Goal: Information Seeking & Learning: Learn about a topic

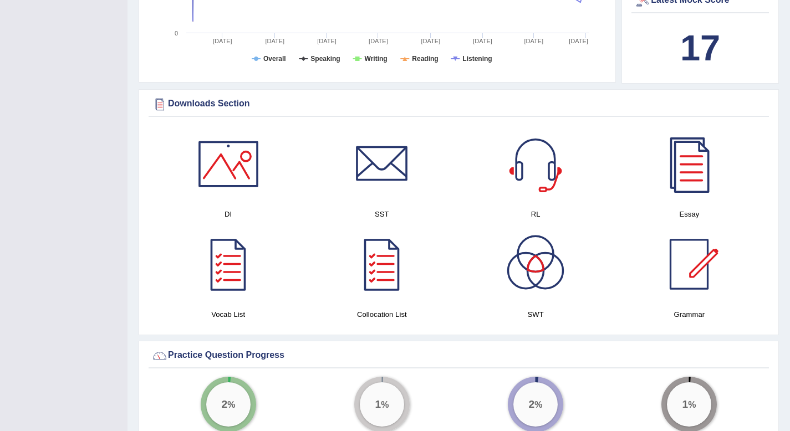
scroll to position [559, 0]
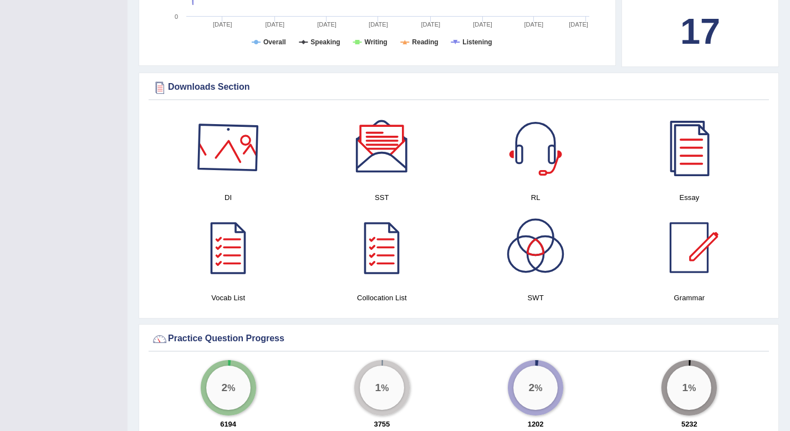
click at [250, 157] on div at bounding box center [229, 148] width 78 height 78
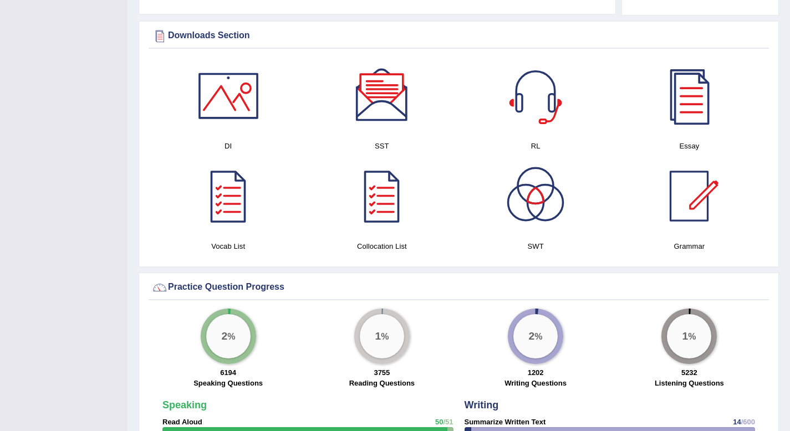
scroll to position [618, 0]
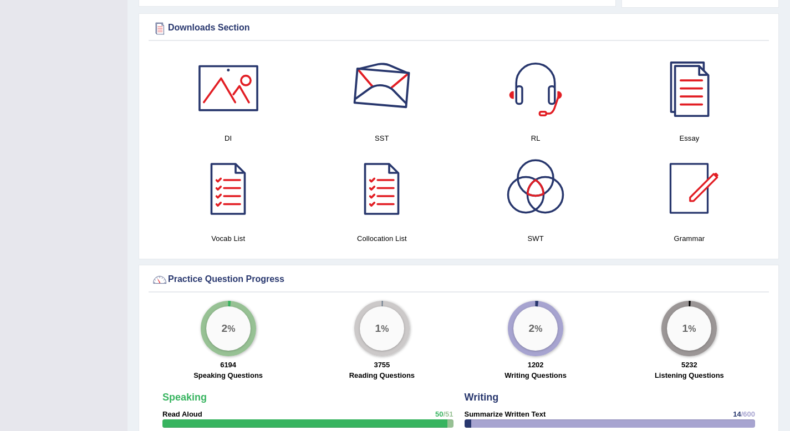
click at [324, 93] on div at bounding box center [382, 88] width 78 height 78
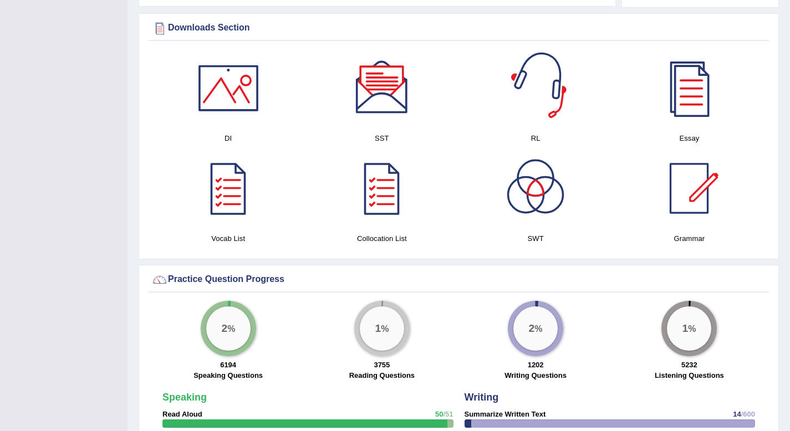
click at [324, 120] on div at bounding box center [536, 88] width 78 height 78
click at [324, 96] on div at bounding box center [689, 88] width 78 height 78
click at [245, 86] on div at bounding box center [229, 88] width 78 height 78
click at [324, 212] on div at bounding box center [382, 189] width 78 height 78
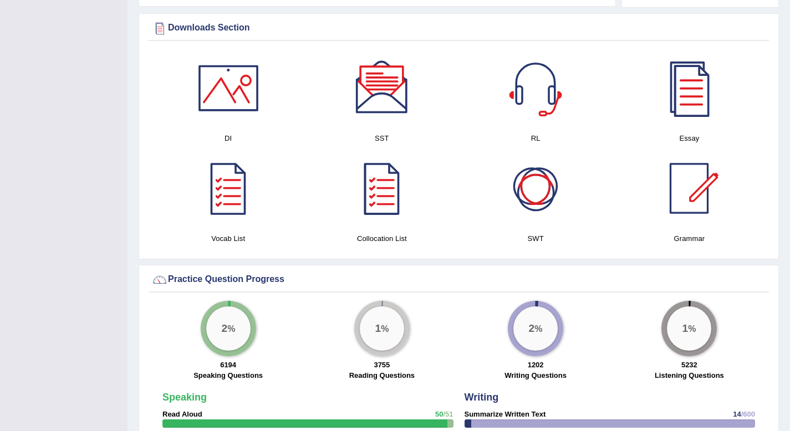
click at [324, 198] on div at bounding box center [536, 189] width 78 height 78
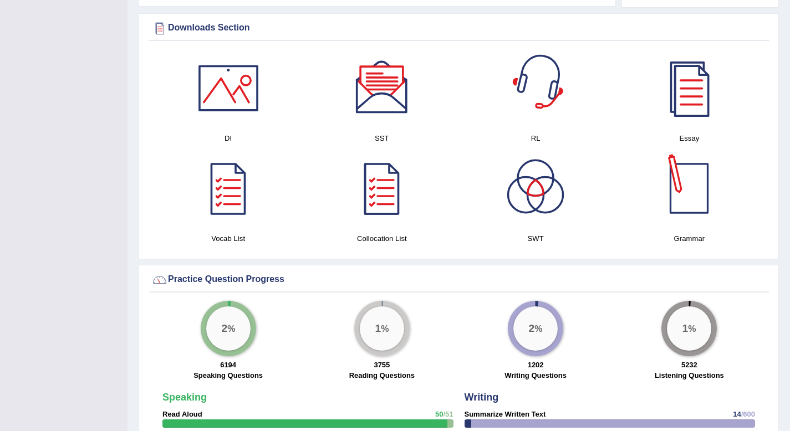
click at [324, 183] on div at bounding box center [689, 189] width 78 height 78
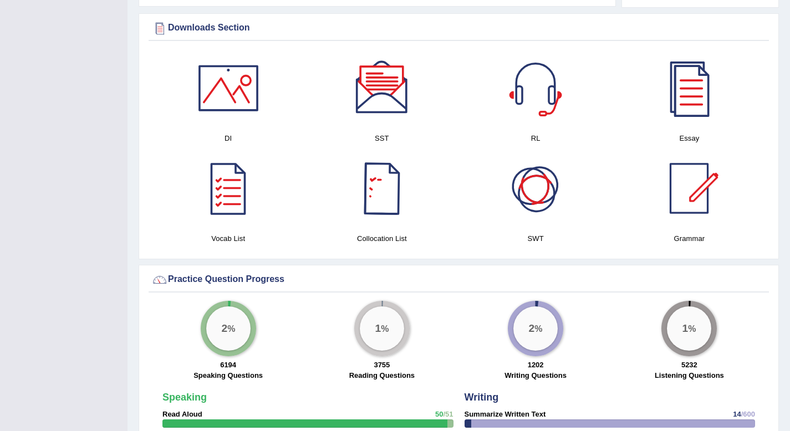
click at [324, 197] on div at bounding box center [536, 189] width 78 height 78
click at [227, 24] on div "Downloads Section" at bounding box center [458, 28] width 615 height 17
click at [227, 29] on div "Downloads Section" at bounding box center [458, 28] width 615 height 17
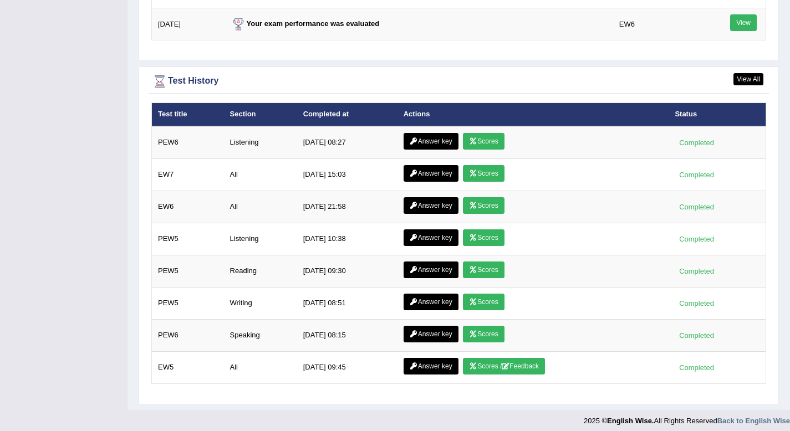
scroll to position [1558, 0]
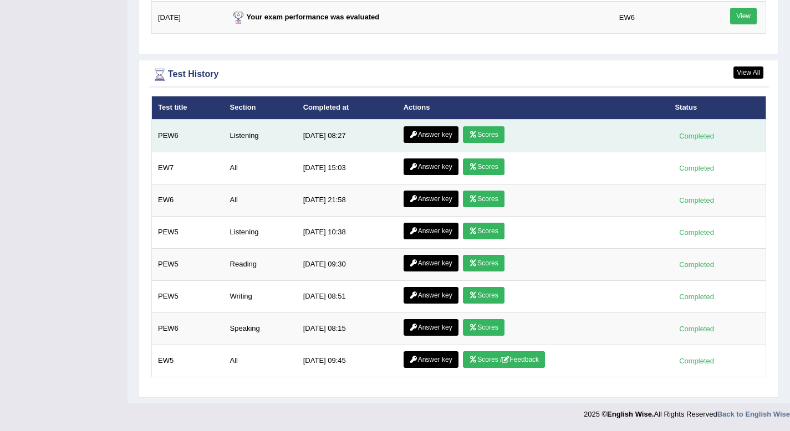
click at [324, 126] on link "Scores" at bounding box center [483, 134] width 41 height 17
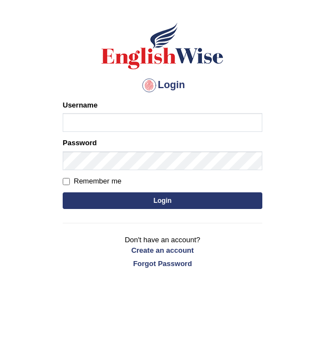
type input "Ramesh2023"
click at [66, 182] on input "Remember me" at bounding box center [66, 181] width 7 height 7
checkbox input "true"
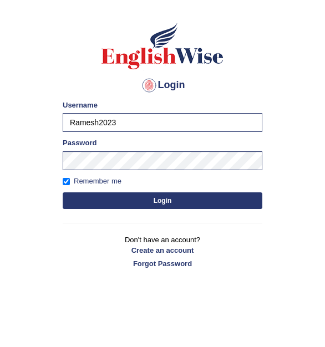
click at [89, 190] on form "Please fix the following errors: Username Ramesh2023 Password Remember me Login" at bounding box center [162, 155] width 199 height 111
click at [93, 199] on button "Login" at bounding box center [162, 200] width 199 height 17
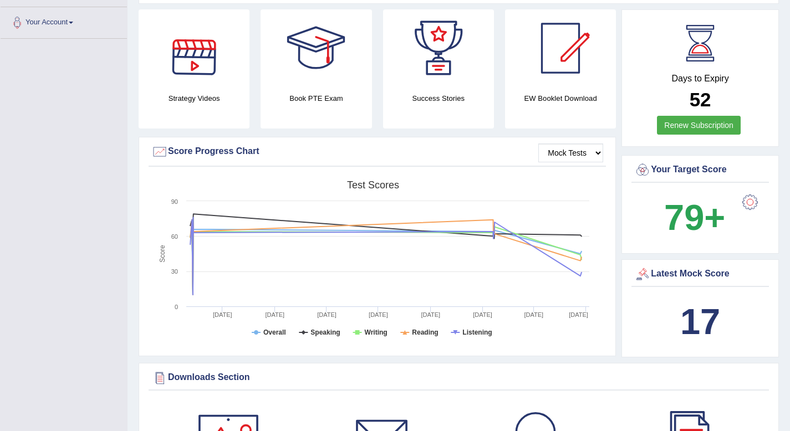
scroll to position [259, 0]
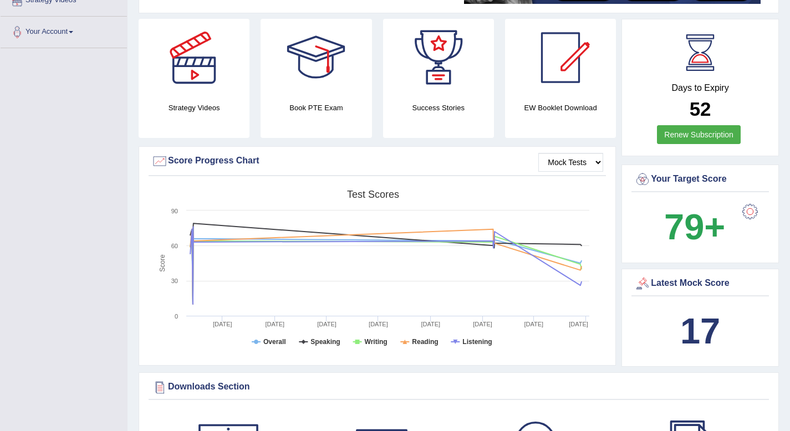
click at [324, 88] on div at bounding box center [560, 58] width 78 height 78
click at [324, 80] on div at bounding box center [560, 58] width 78 height 78
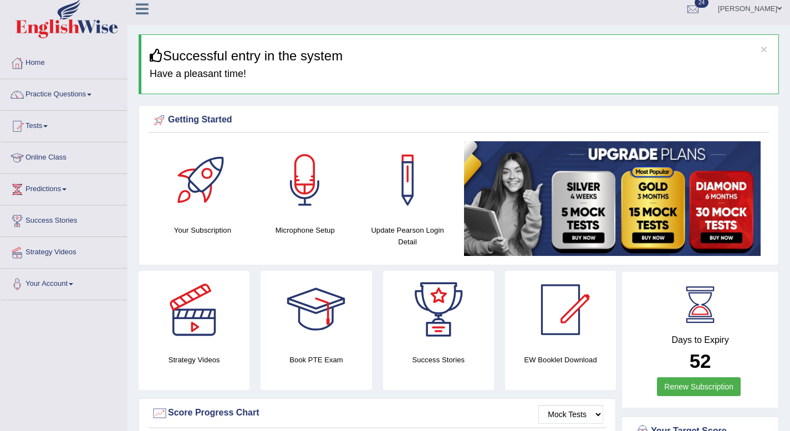
scroll to position [0, 0]
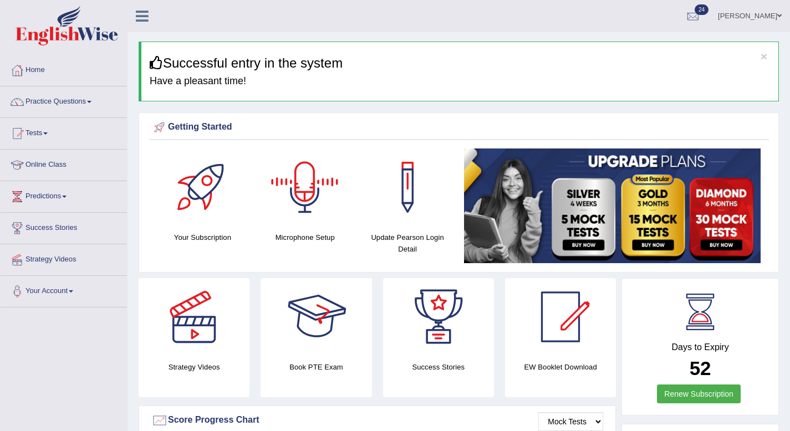
click at [311, 346] on div at bounding box center [316, 317] width 78 height 78
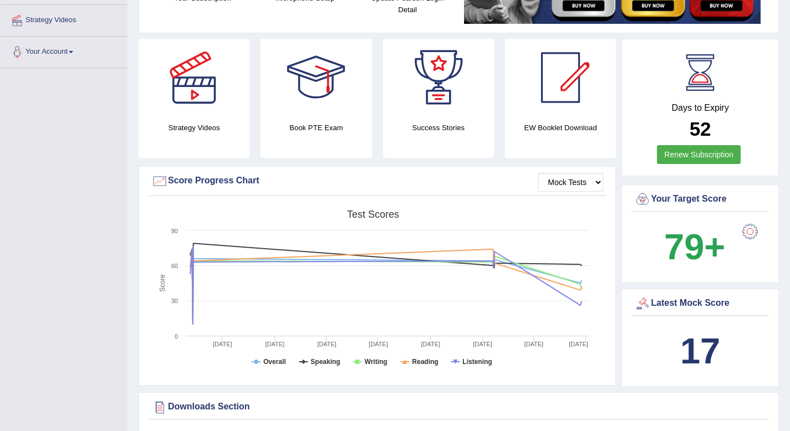
scroll to position [268, 0]
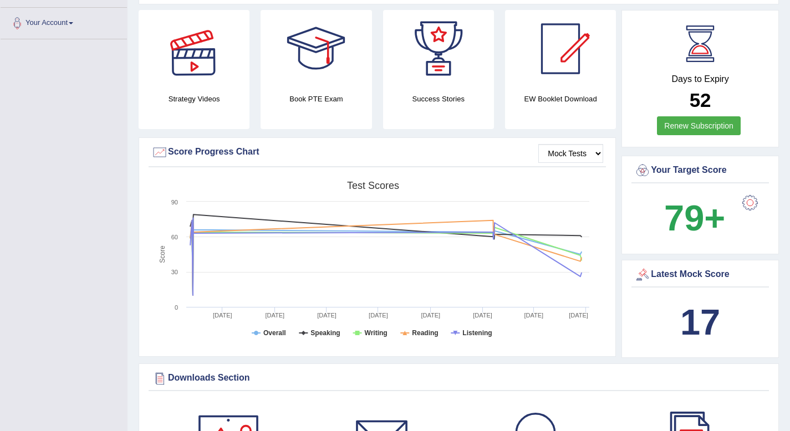
click at [196, 61] on div at bounding box center [194, 49] width 78 height 78
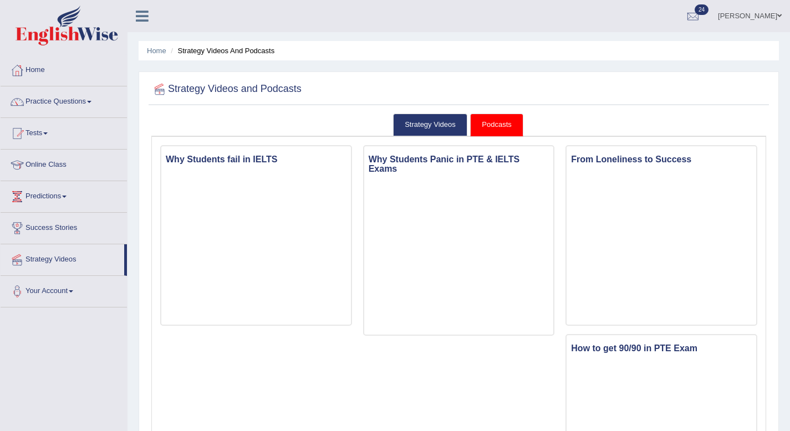
click at [90, 103] on link "Practice Questions" at bounding box center [64, 100] width 126 height 28
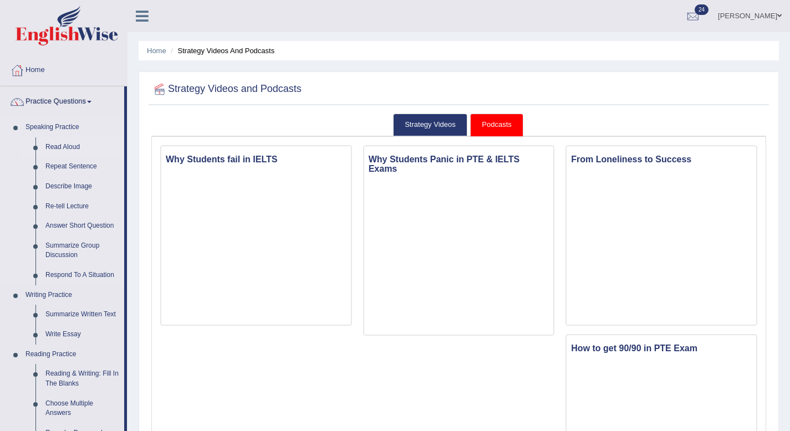
click at [50, 154] on link "Read Aloud" at bounding box center [82, 147] width 84 height 20
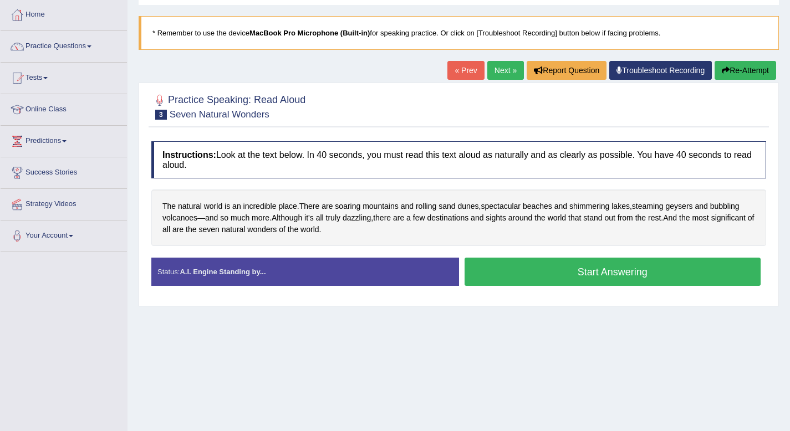
scroll to position [57, 0]
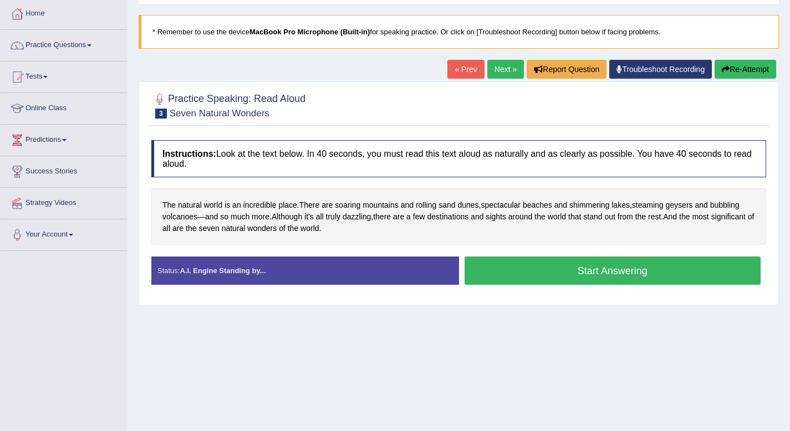
click at [490, 263] on button "Start Answering" at bounding box center [612, 271] width 296 height 28
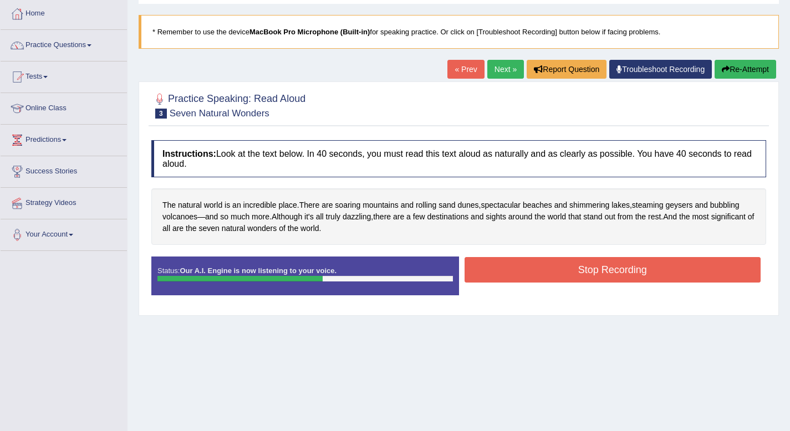
click at [498, 273] on button "Stop Recording" at bounding box center [612, 269] width 296 height 25
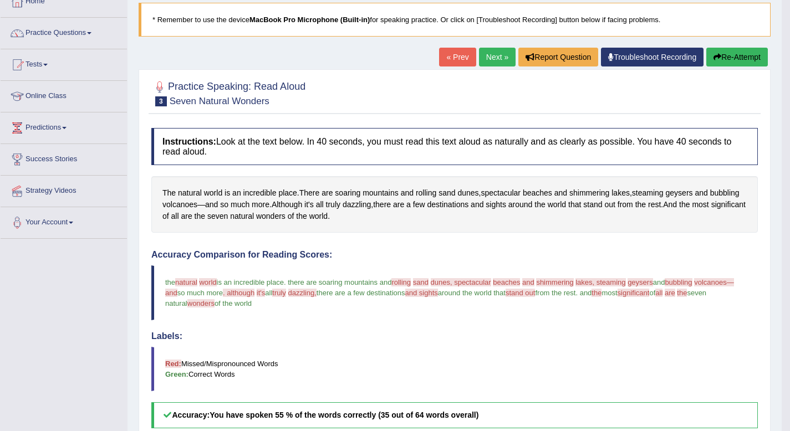
scroll to position [0, 0]
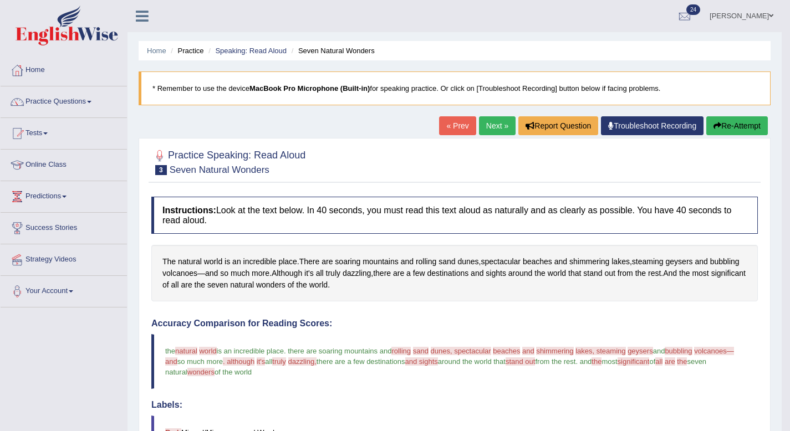
click at [490, 125] on link "Next »" at bounding box center [497, 125] width 37 height 19
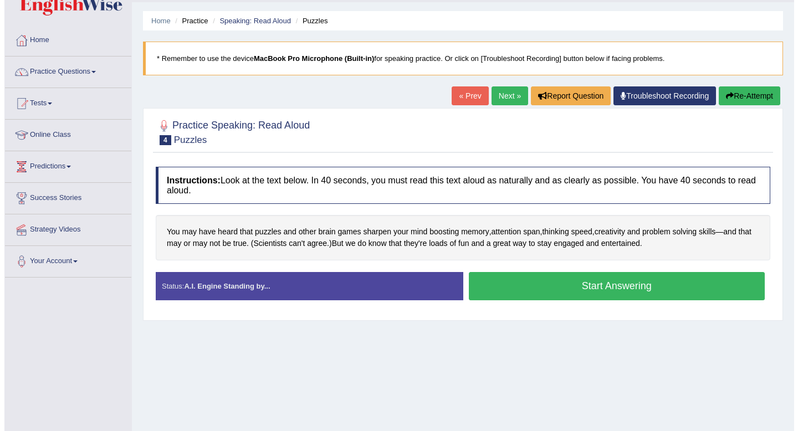
scroll to position [34, 0]
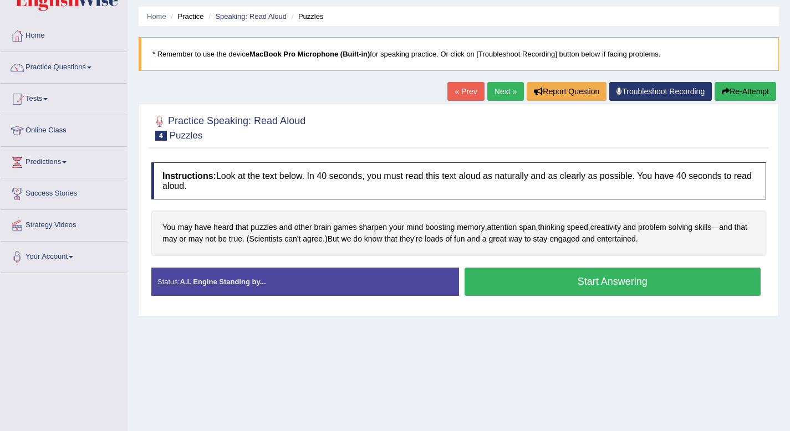
click at [572, 281] on button "Start Answering" at bounding box center [612, 282] width 296 height 28
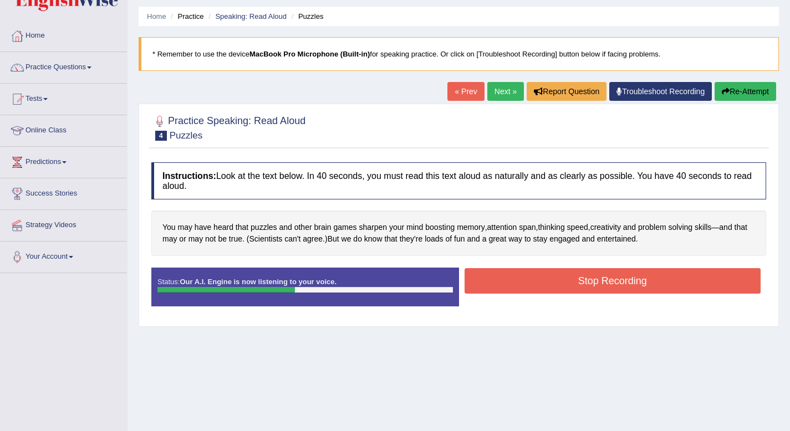
click at [572, 281] on button "Stop Recording" at bounding box center [612, 280] width 296 height 25
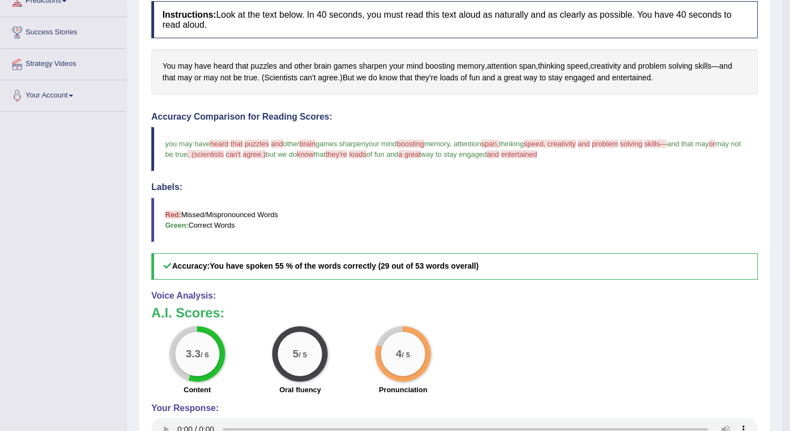
scroll to position [0, 0]
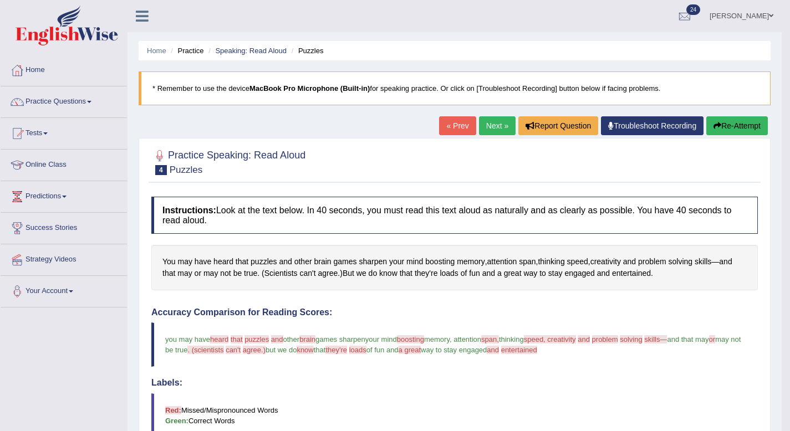
click at [493, 124] on link "Next »" at bounding box center [497, 125] width 37 height 19
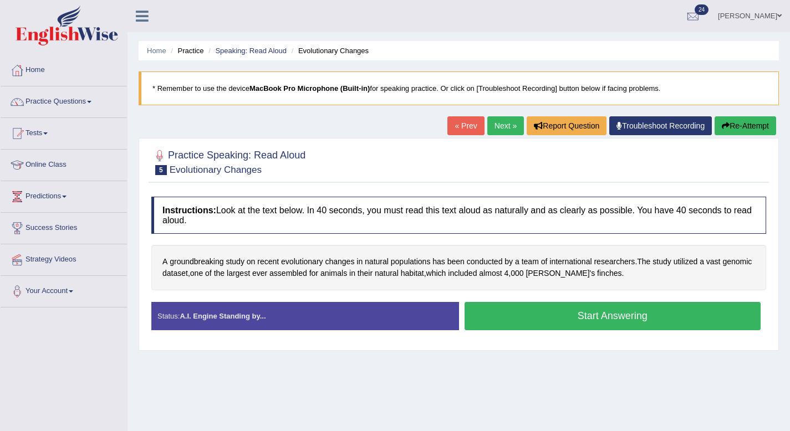
click at [638, 309] on button "Start Answering" at bounding box center [612, 316] width 296 height 28
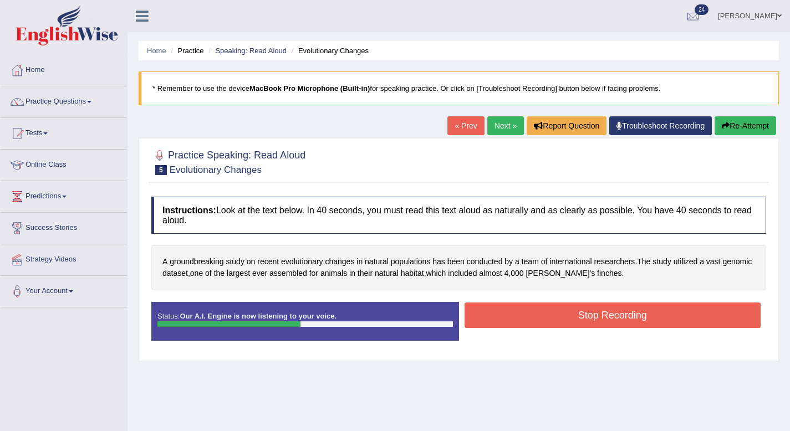
click at [638, 309] on button "Stop Recording" at bounding box center [612, 315] width 296 height 25
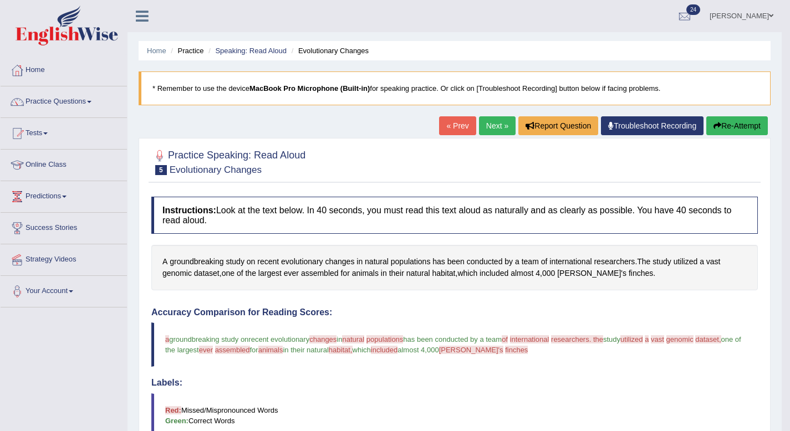
click at [489, 129] on link "Next »" at bounding box center [497, 125] width 37 height 19
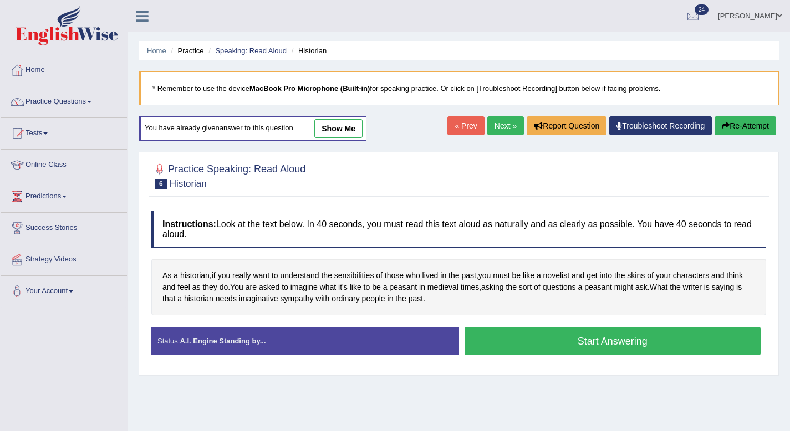
click at [575, 342] on button "Start Answering" at bounding box center [612, 341] width 296 height 28
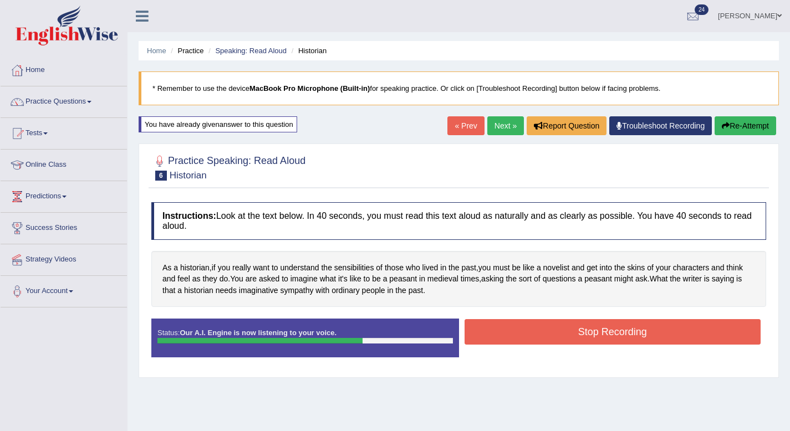
click at [562, 339] on button "Stop Recording" at bounding box center [612, 331] width 296 height 25
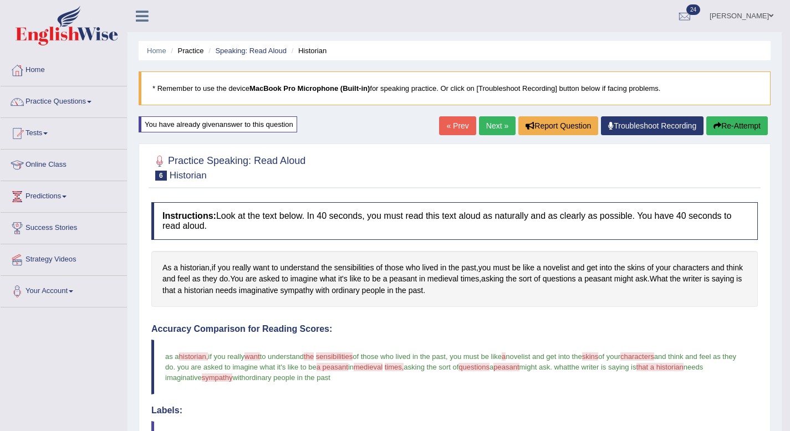
click at [492, 127] on link "Next »" at bounding box center [497, 125] width 37 height 19
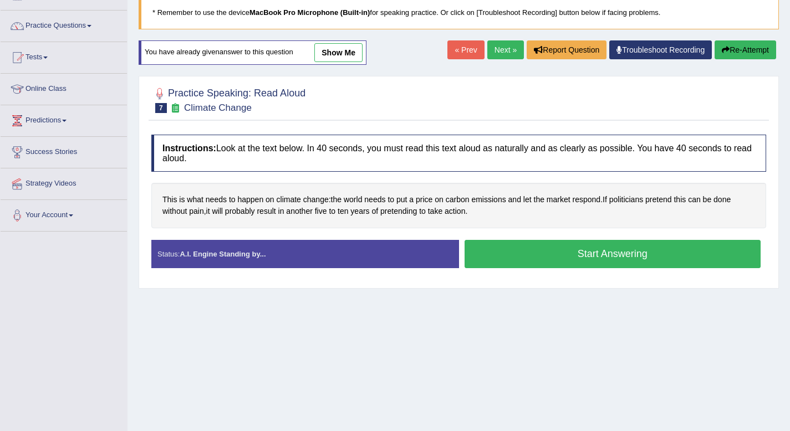
scroll to position [151, 0]
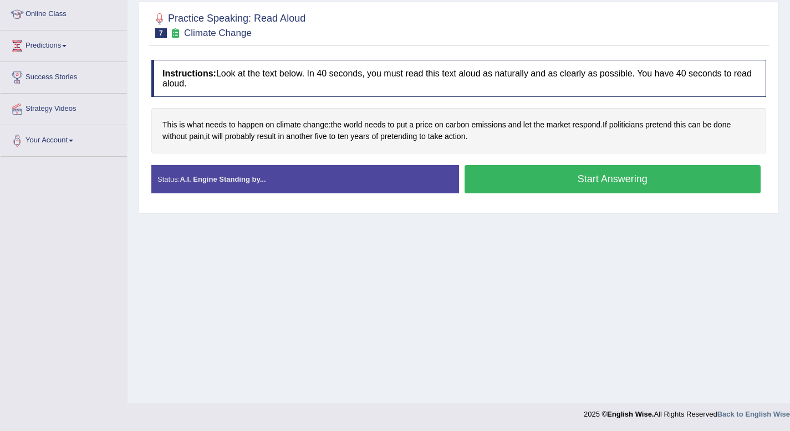
click at [515, 172] on button "Start Answering" at bounding box center [612, 179] width 296 height 28
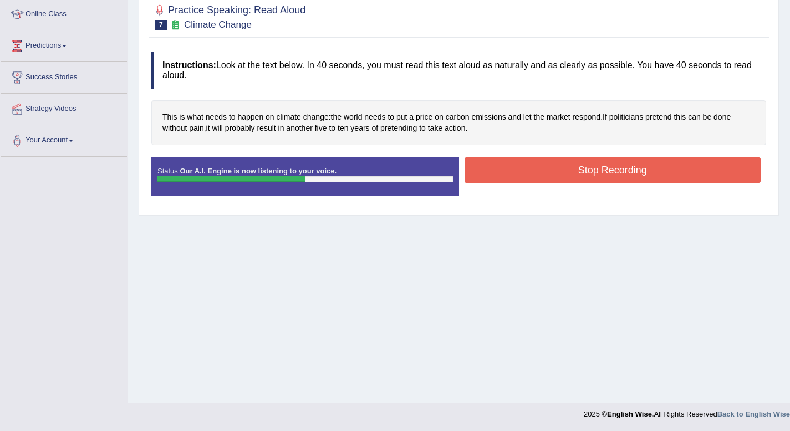
click at [515, 172] on button "Stop Recording" at bounding box center [612, 169] width 296 height 25
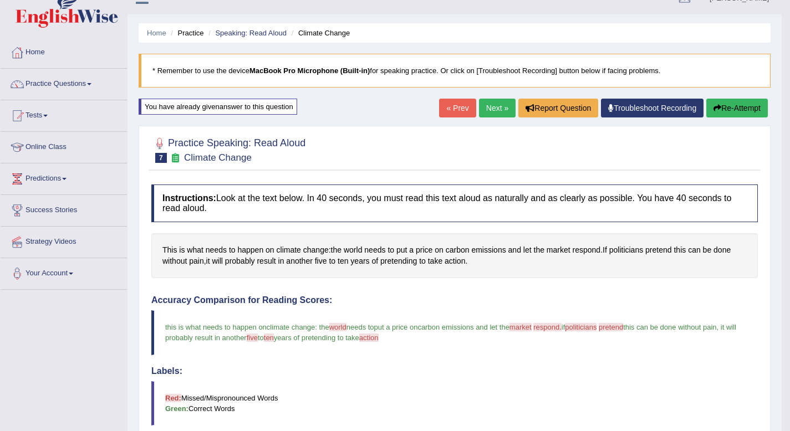
scroll to position [0, 0]
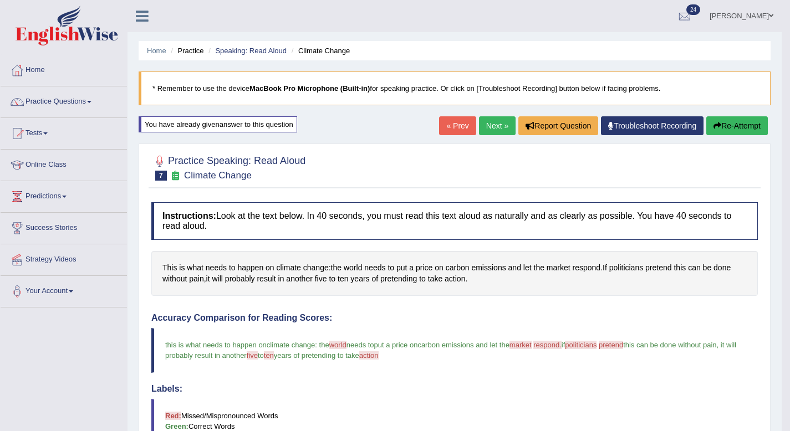
click at [731, 125] on button "Re-Attempt" at bounding box center [737, 125] width 62 height 19
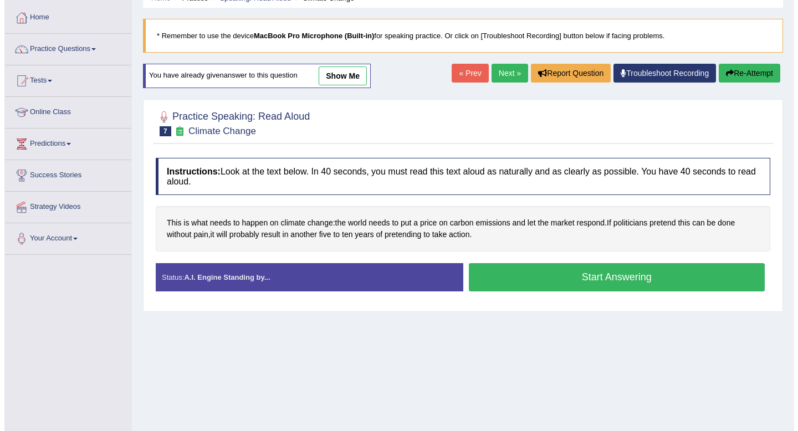
scroll to position [151, 0]
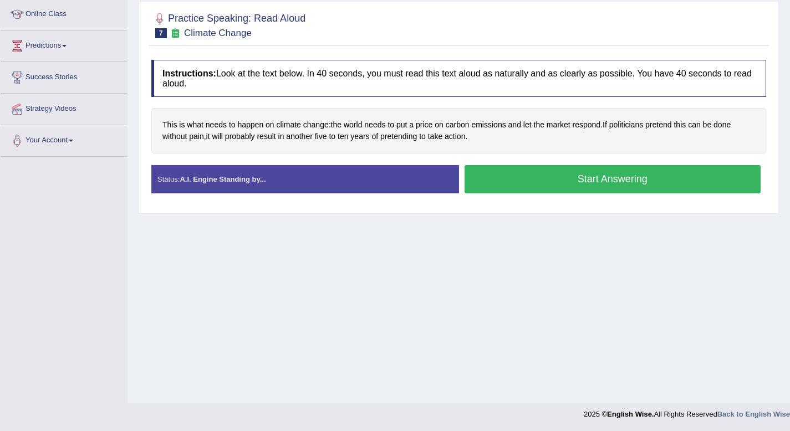
click at [602, 179] on button "Start Answering" at bounding box center [612, 179] width 296 height 28
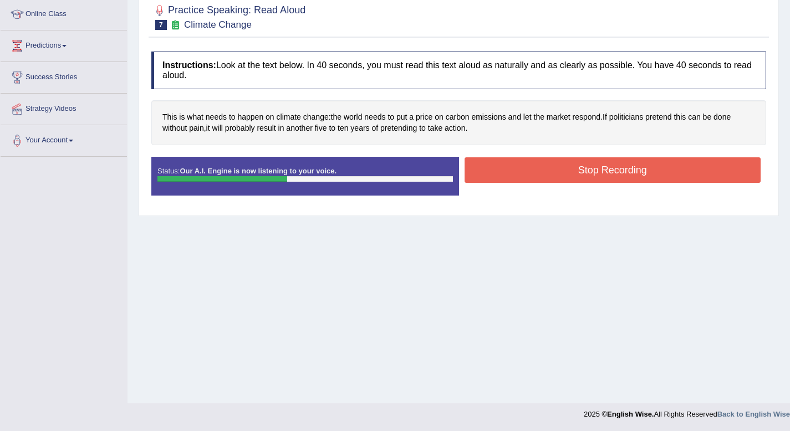
click at [602, 179] on button "Stop Recording" at bounding box center [612, 169] width 296 height 25
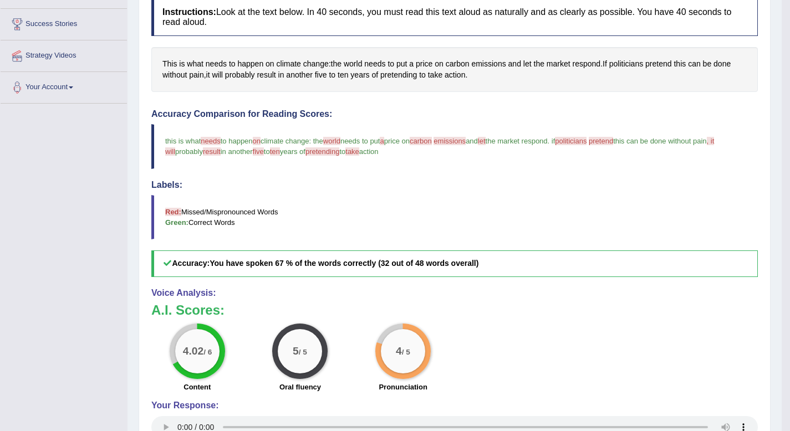
scroll to position [309, 0]
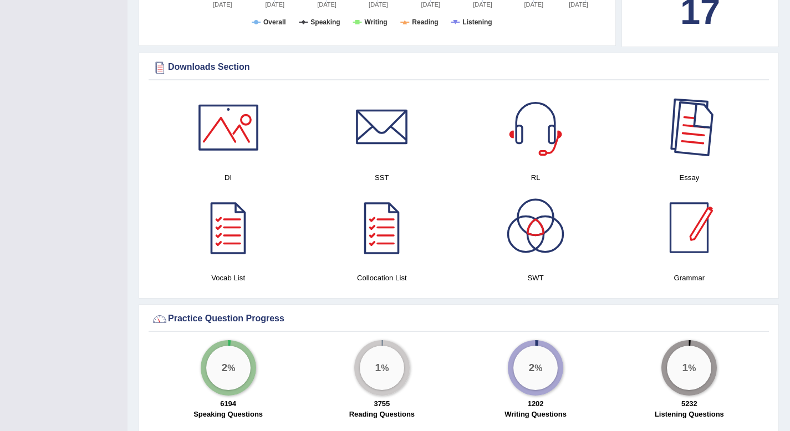
scroll to position [538, 0]
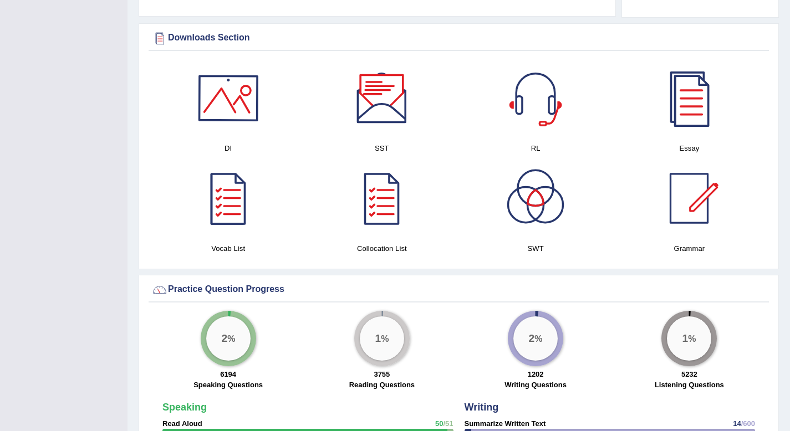
click at [250, 90] on div at bounding box center [229, 98] width 78 height 78
click at [377, 136] on div at bounding box center [382, 98] width 78 height 78
click at [520, 112] on div at bounding box center [536, 98] width 78 height 78
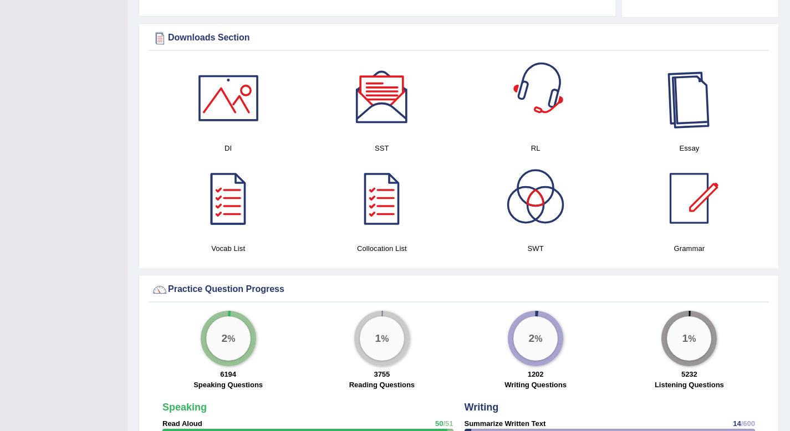
click at [659, 114] on div at bounding box center [689, 98] width 78 height 78
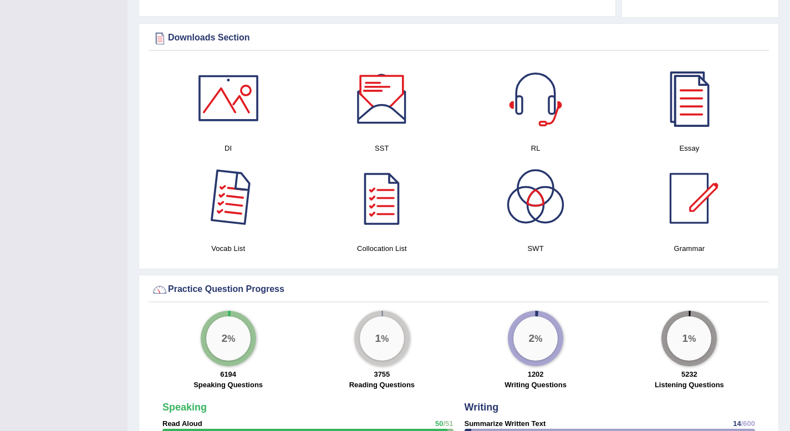
click at [242, 206] on div at bounding box center [229, 199] width 78 height 78
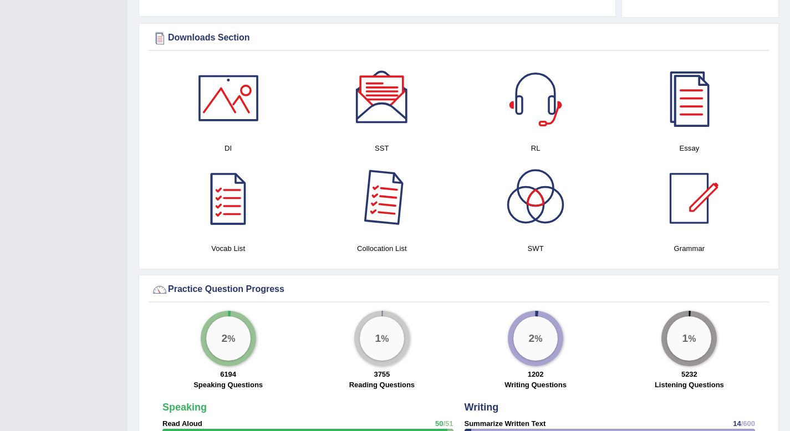
click at [386, 235] on div at bounding box center [382, 199] width 78 height 78
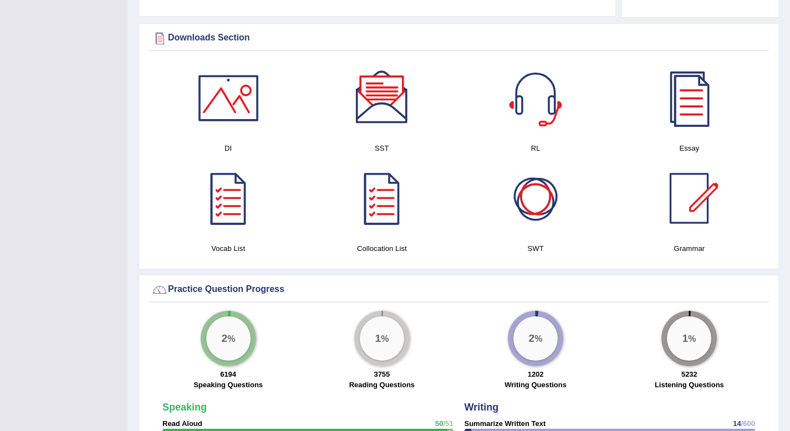
click at [538, 211] on div at bounding box center [536, 199] width 78 height 78
click at [705, 206] on div at bounding box center [689, 199] width 78 height 78
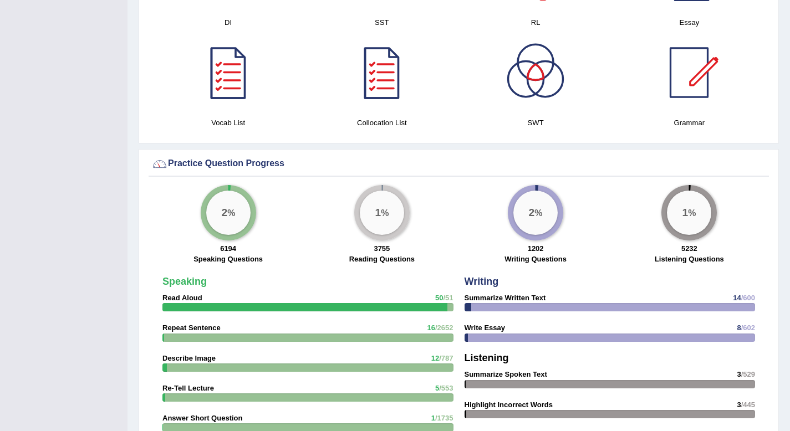
scroll to position [550, 0]
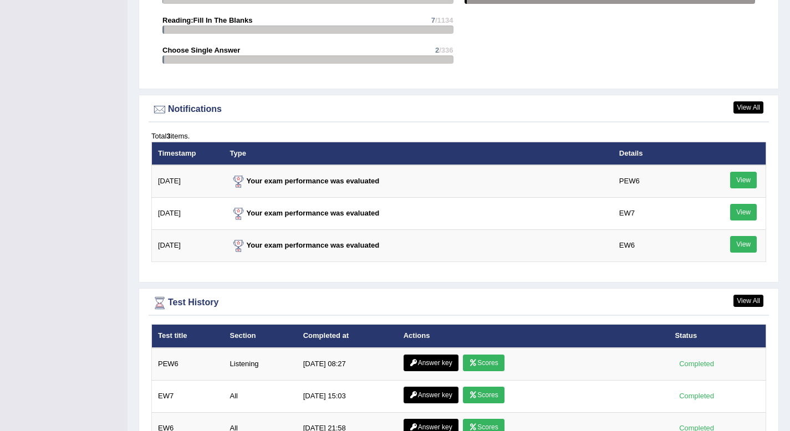
scroll to position [1215, 0]
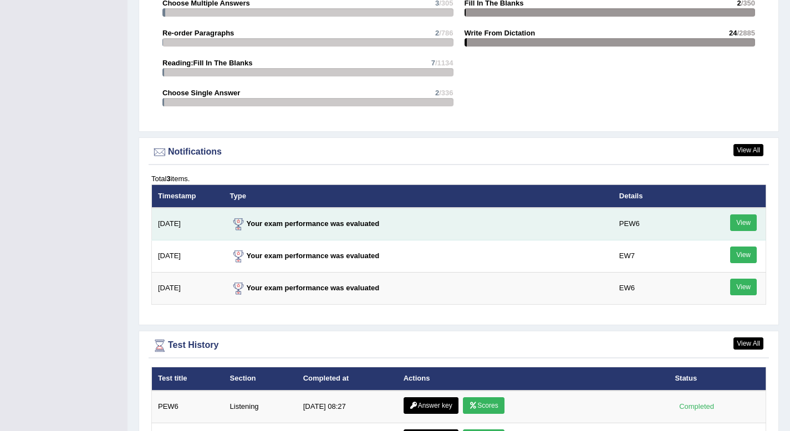
click at [739, 228] on link "View" at bounding box center [743, 222] width 27 height 17
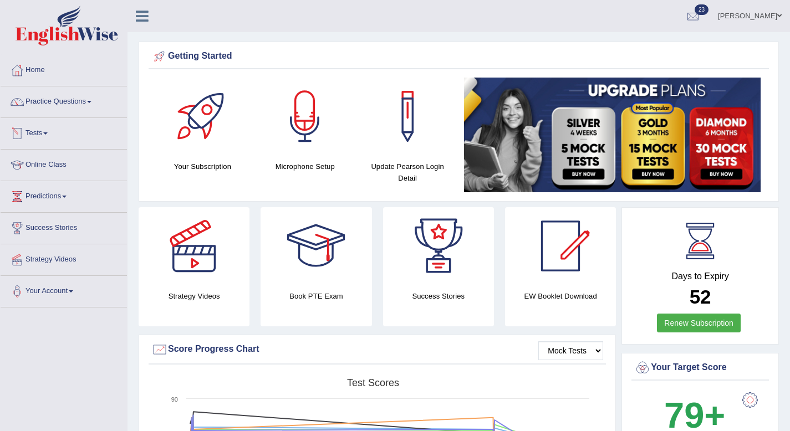
click at [51, 135] on link "Tests" at bounding box center [64, 132] width 126 height 28
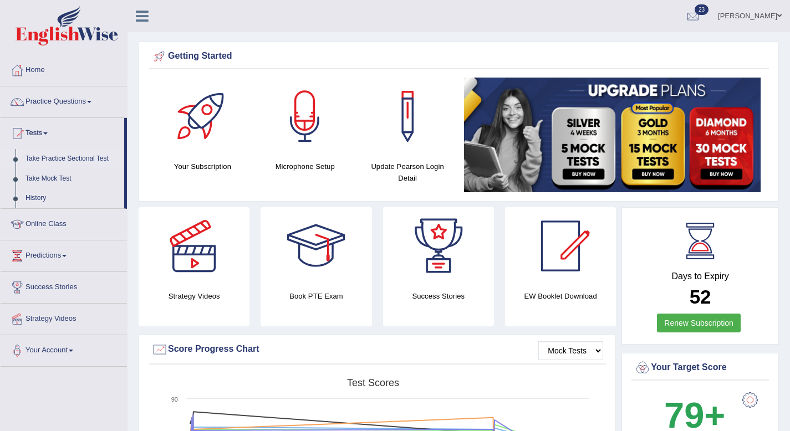
click at [52, 159] on link "Take Practice Sectional Test" at bounding box center [73, 159] width 104 height 20
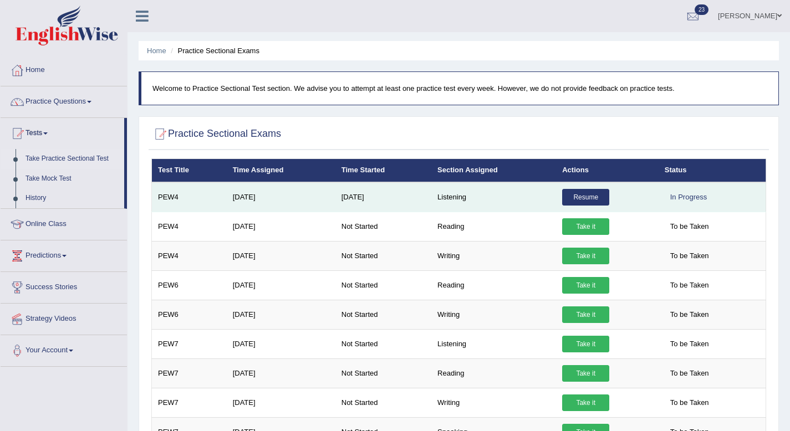
click at [587, 193] on link "Resume" at bounding box center [585, 197] width 47 height 17
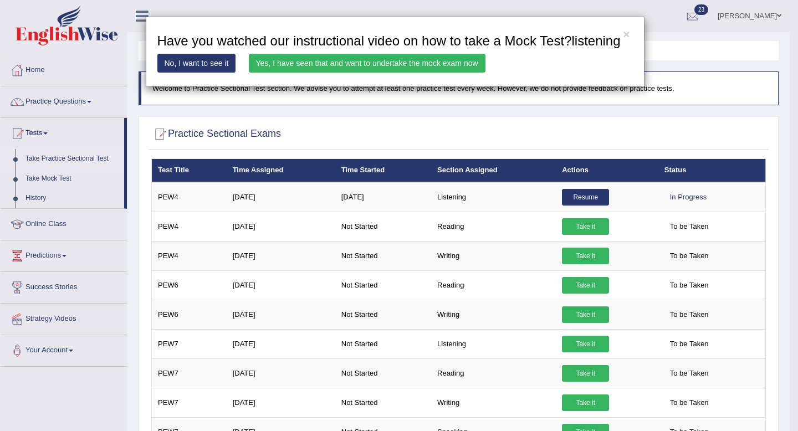
click at [418, 73] on link "Yes, I have seen that and want to undertake the mock exam now" at bounding box center [367, 63] width 237 height 19
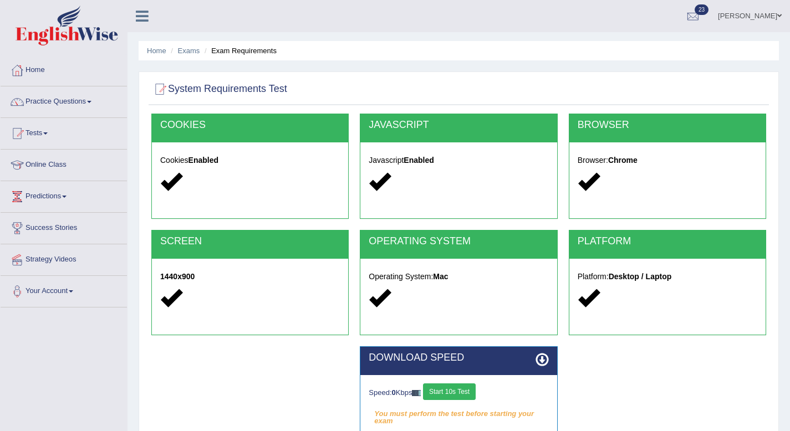
scroll to position [151, 0]
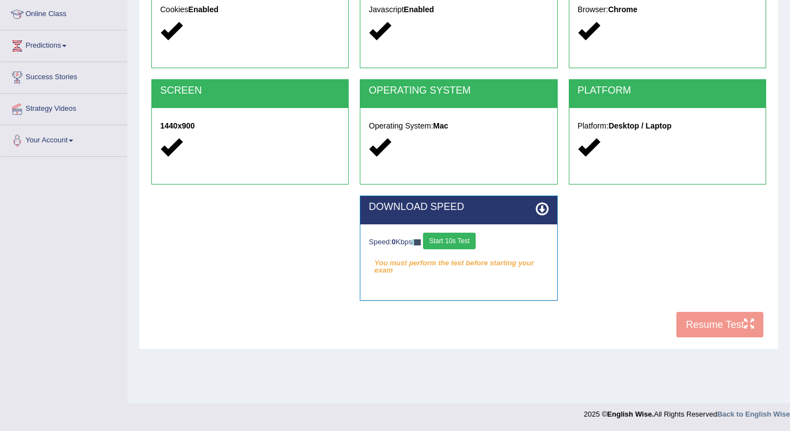
click at [718, 324] on div "COOKIES Cookies Enabled JAVASCRIPT Javascript Enabled BROWSER Browser: Chrome S…" at bounding box center [459, 153] width 620 height 381
click at [460, 241] on button "Start 10s Test" at bounding box center [449, 241] width 53 height 17
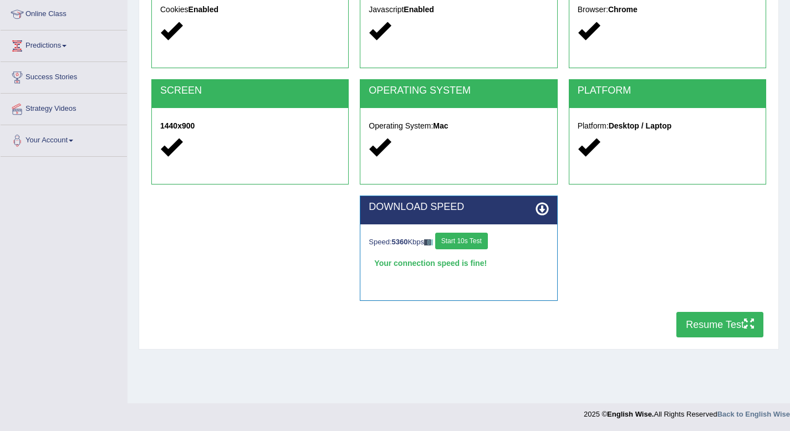
click at [737, 325] on button "Resume Test" at bounding box center [719, 324] width 87 height 25
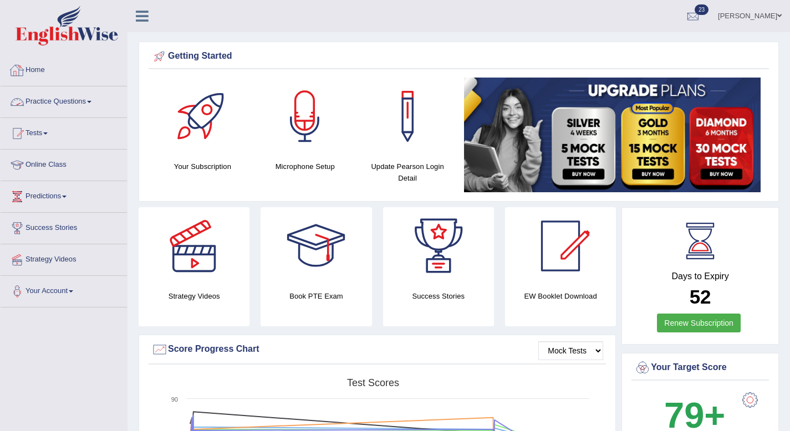
click at [88, 108] on link "Practice Questions" at bounding box center [64, 100] width 126 height 28
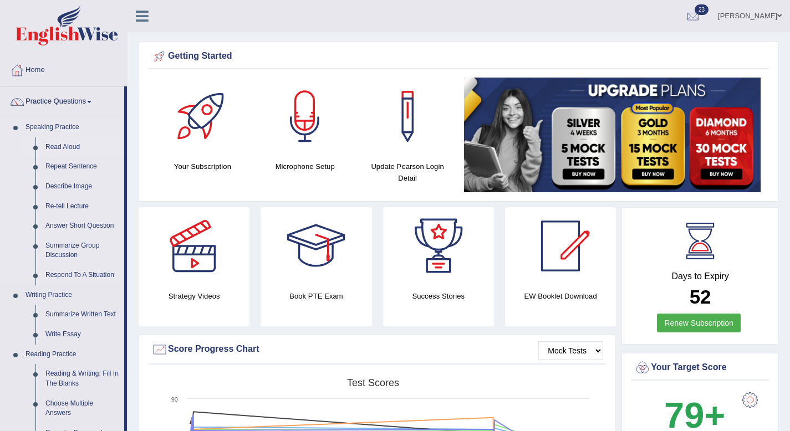
click at [80, 149] on link "Read Aloud" at bounding box center [82, 147] width 84 height 20
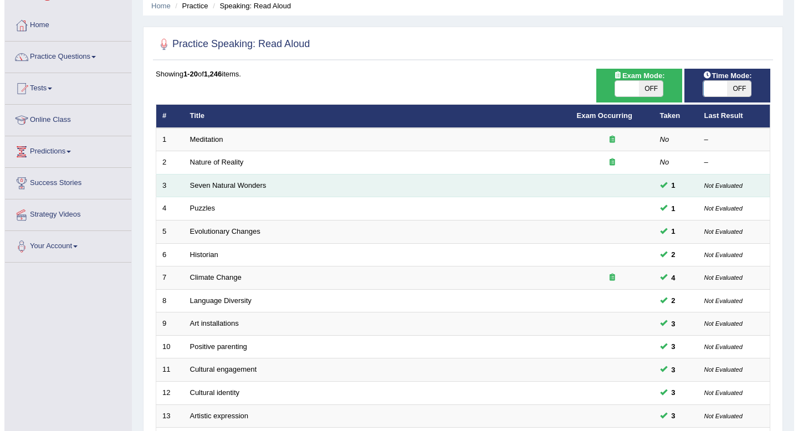
scroll to position [65, 0]
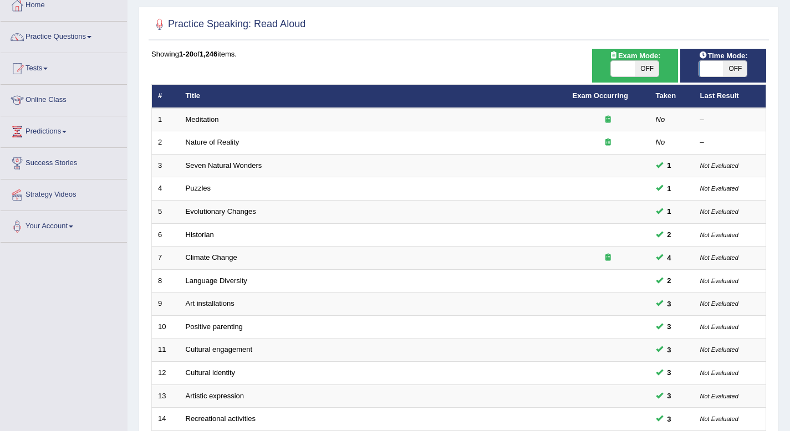
click at [653, 65] on span "OFF" at bounding box center [647, 69] width 24 height 16
checkbox input "true"
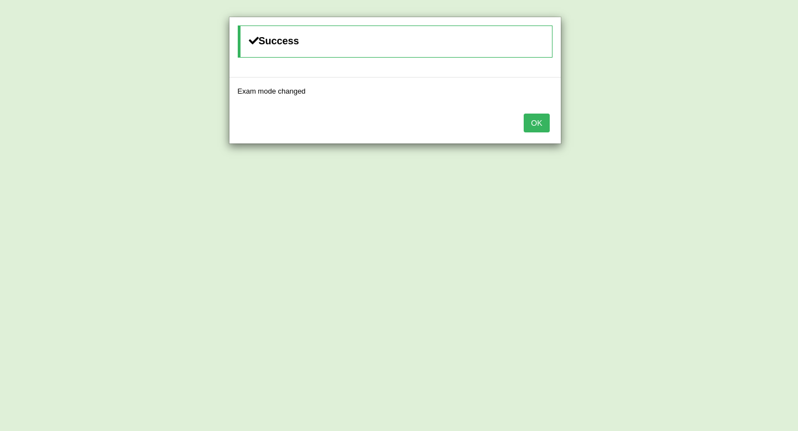
click at [545, 119] on button "OK" at bounding box center [536, 123] width 25 height 19
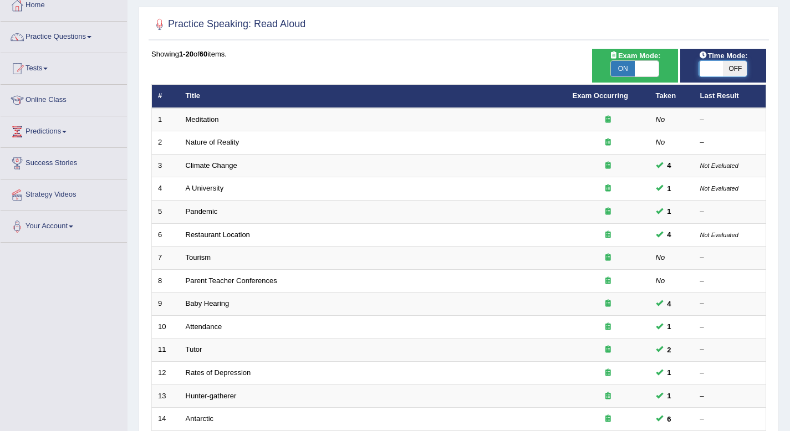
click at [721, 70] on span at bounding box center [711, 69] width 24 height 16
checkbox input "true"
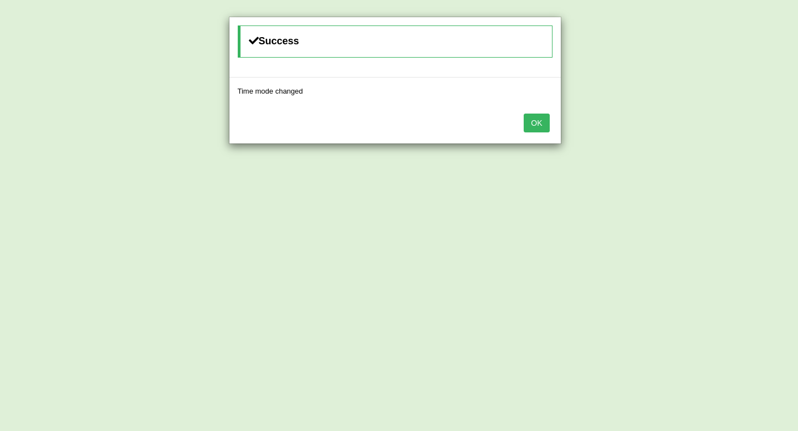
click at [537, 115] on button "OK" at bounding box center [536, 123] width 25 height 19
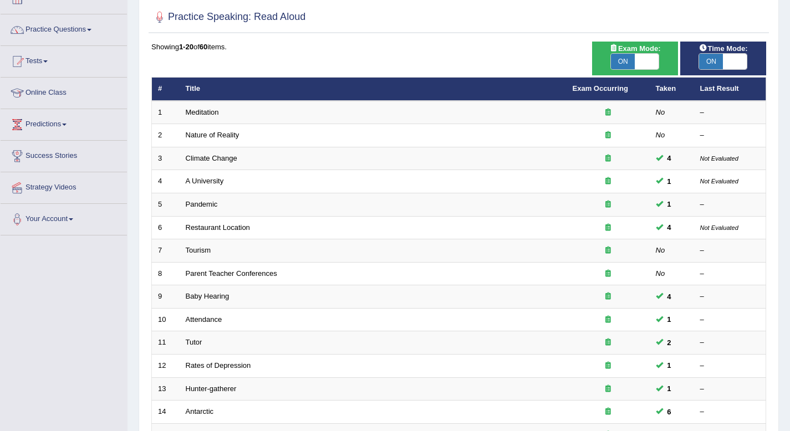
scroll to position [71, 0]
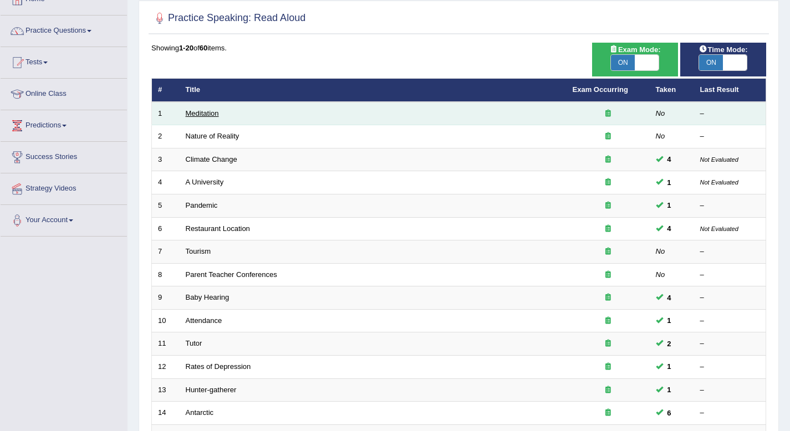
click at [210, 117] on link "Meditation" at bounding box center [202, 113] width 33 height 8
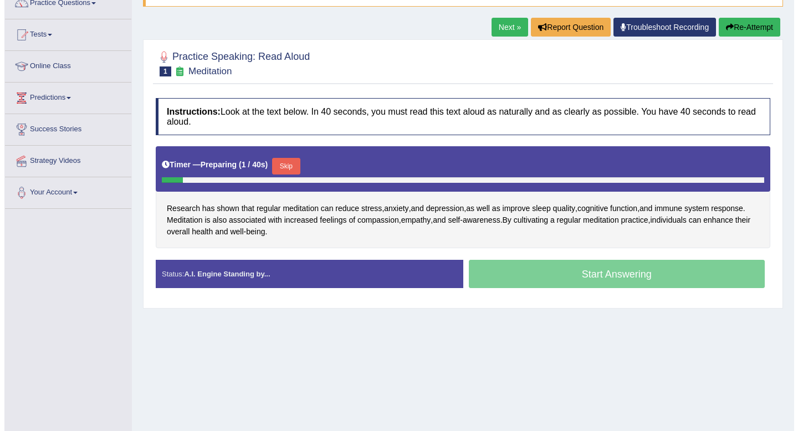
scroll to position [106, 0]
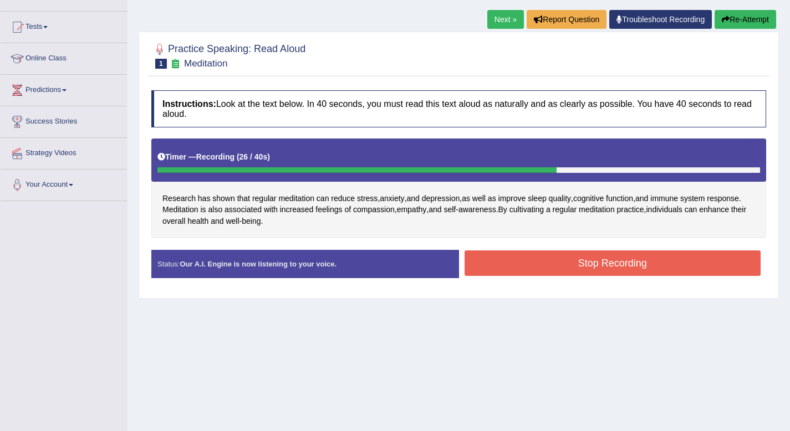
click at [482, 257] on button "Stop Recording" at bounding box center [612, 262] width 296 height 25
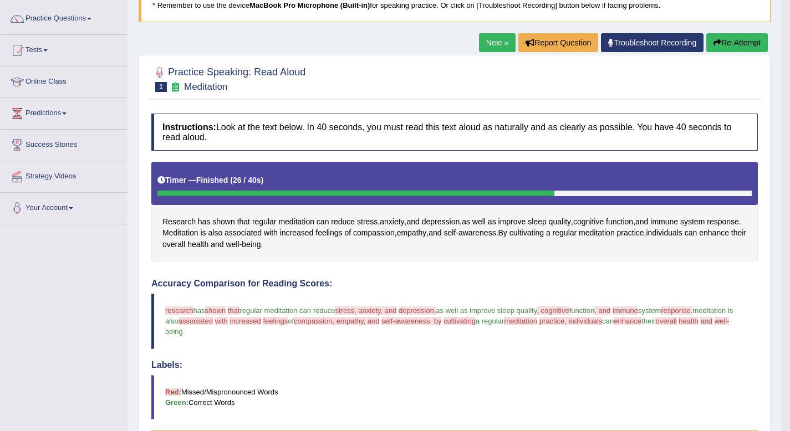
scroll to position [73, 0]
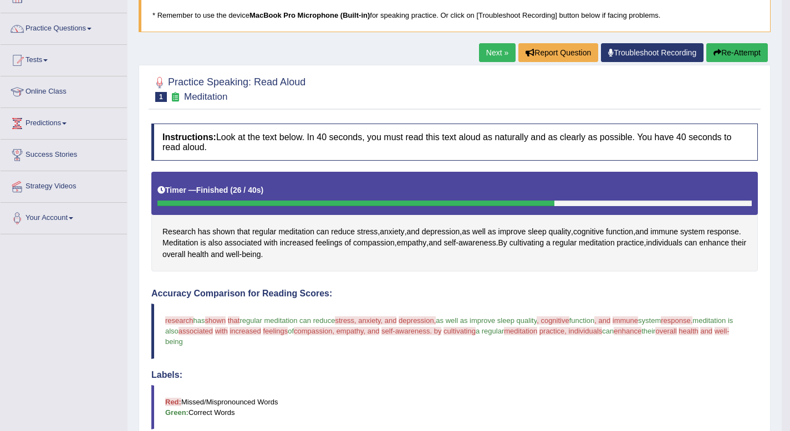
click at [727, 55] on button "Re-Attempt" at bounding box center [737, 52] width 62 height 19
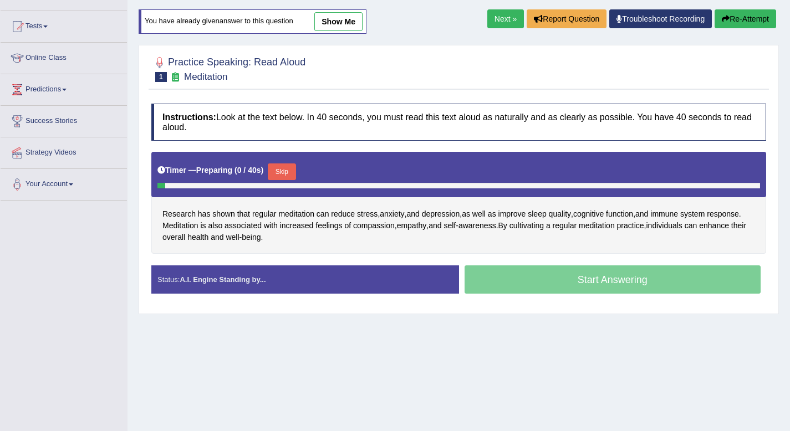
scroll to position [122, 0]
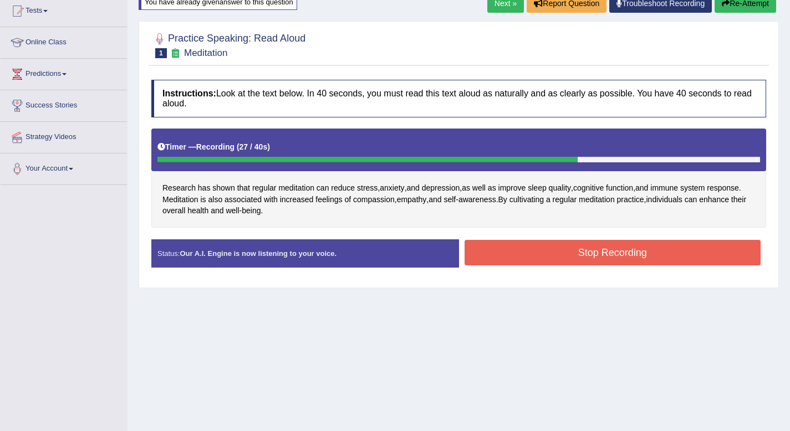
click at [688, 253] on button "Stop Recording" at bounding box center [612, 252] width 296 height 25
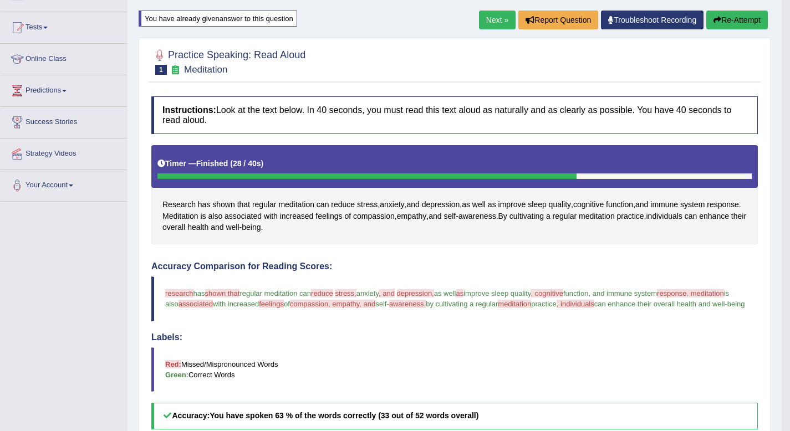
scroll to position [104, 0]
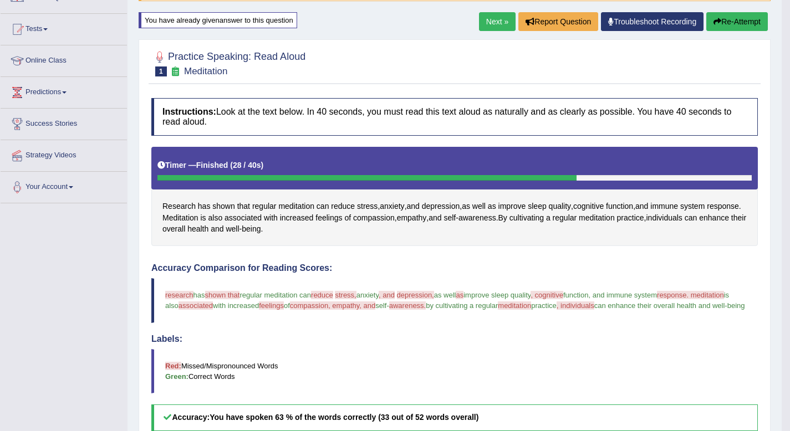
click at [723, 19] on button "Re-Attempt" at bounding box center [737, 21] width 62 height 19
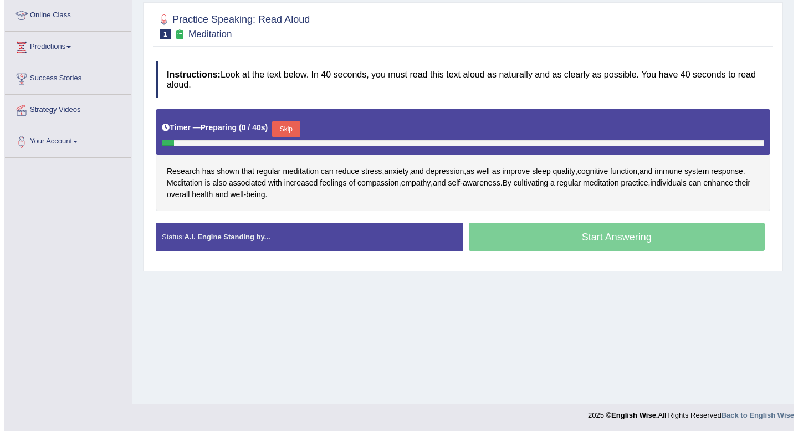
scroll to position [151, 0]
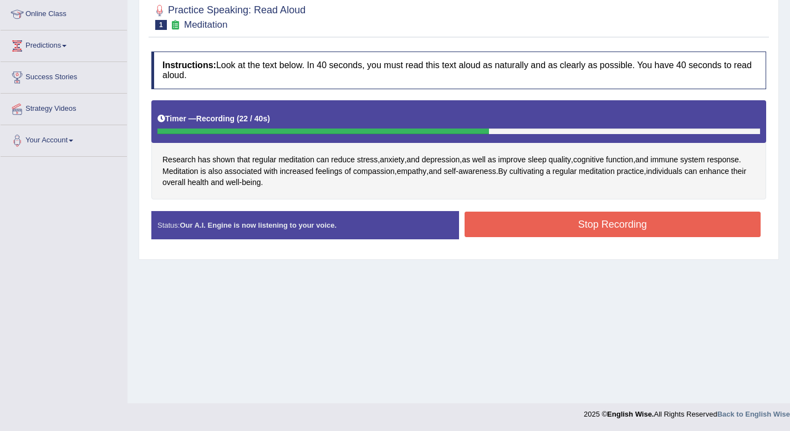
click at [658, 209] on div "Instructions: Look at the text below. In 40 seconds, you must read this text al…" at bounding box center [459, 149] width 620 height 207
click at [658, 226] on button "Stop Recording" at bounding box center [612, 224] width 296 height 25
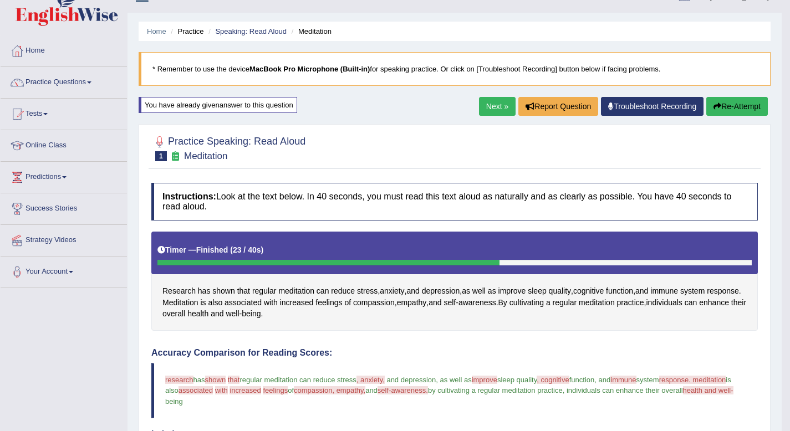
scroll to position [0, 0]
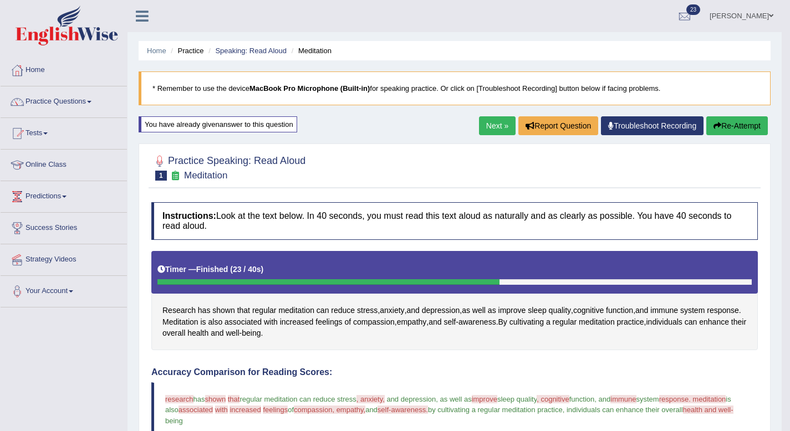
click at [479, 124] on link "Next »" at bounding box center [497, 125] width 37 height 19
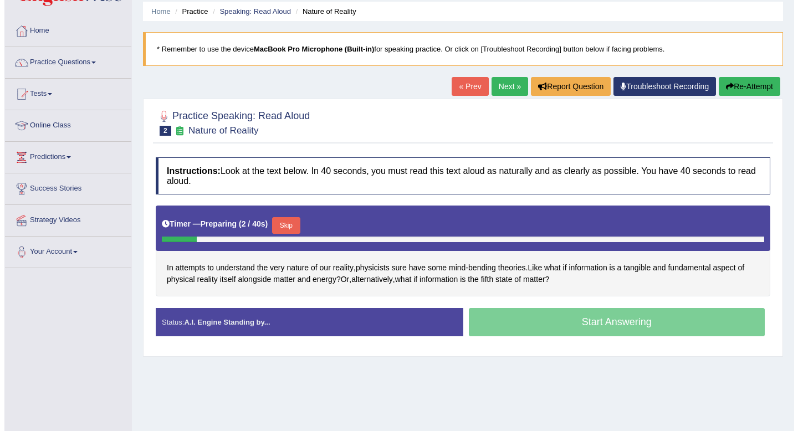
scroll to position [38, 0]
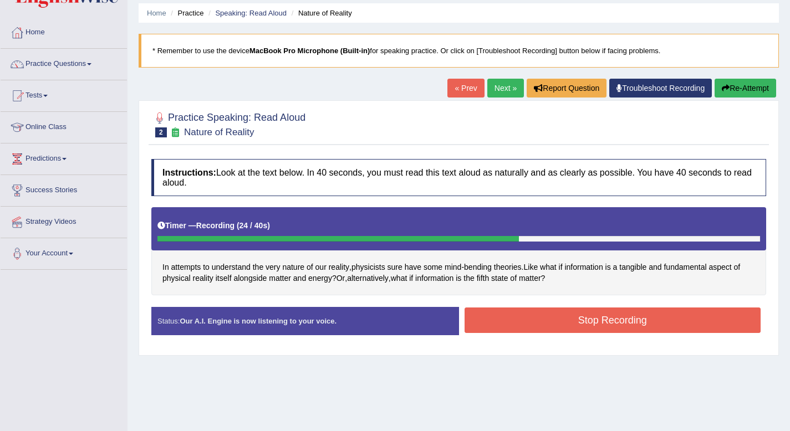
click at [507, 319] on button "Stop Recording" at bounding box center [612, 320] width 296 height 25
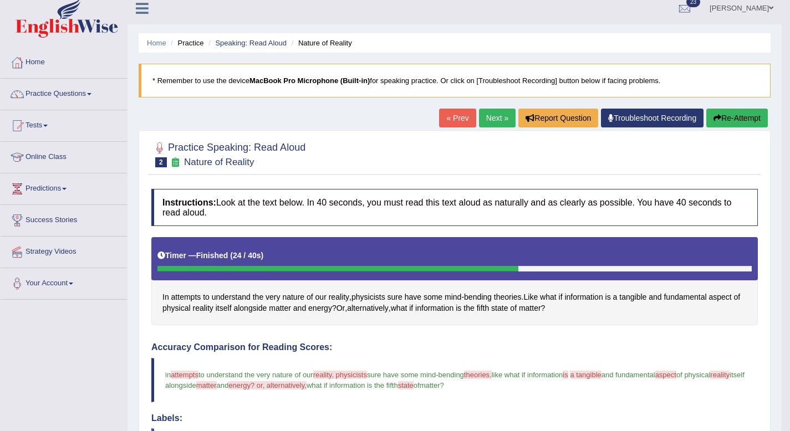
scroll to position [0, 0]
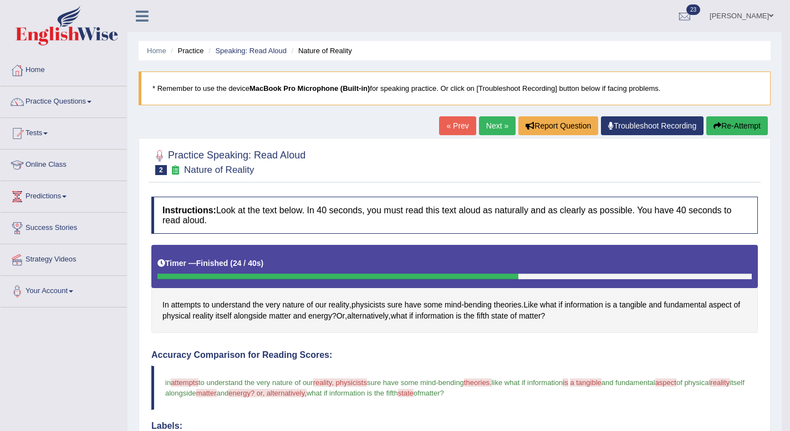
click at [721, 117] on button "Re-Attempt" at bounding box center [737, 125] width 62 height 19
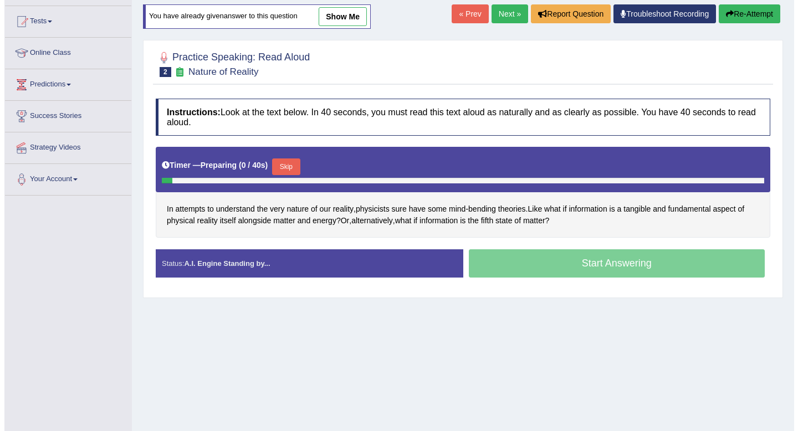
scroll to position [151, 0]
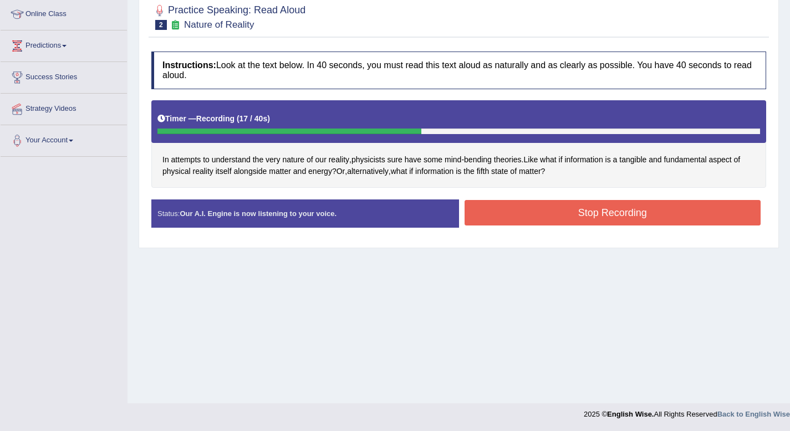
drag, startPoint x: 645, startPoint y: 253, endPoint x: 645, endPoint y: 234, distance: 18.3
click at [645, 248] on div "Home Practice Speaking: Read Aloud Nature of Reality * Remember to use the devi…" at bounding box center [458, 126] width 662 height 554
click at [645, 213] on button "Stop Recording" at bounding box center [612, 212] width 296 height 25
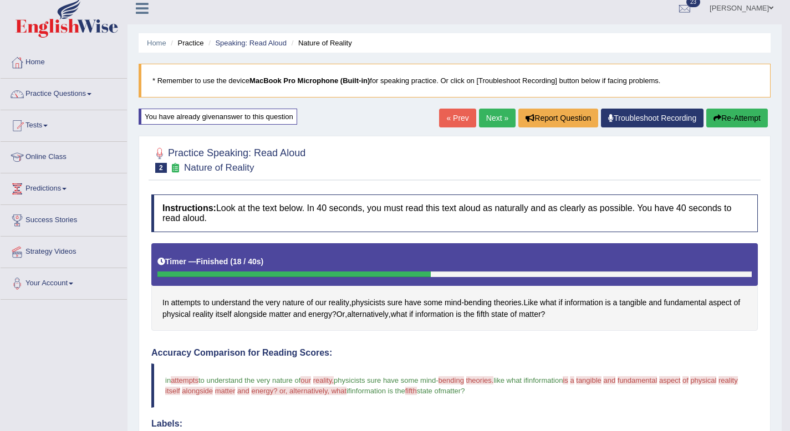
scroll to position [0, 0]
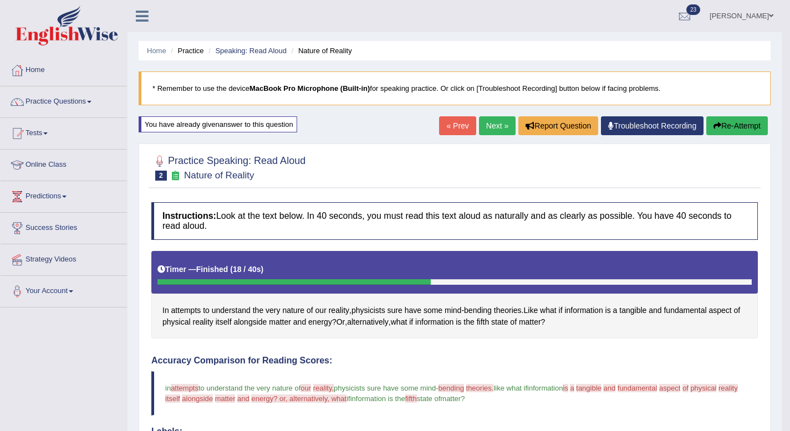
click at [488, 121] on link "Next »" at bounding box center [497, 125] width 37 height 19
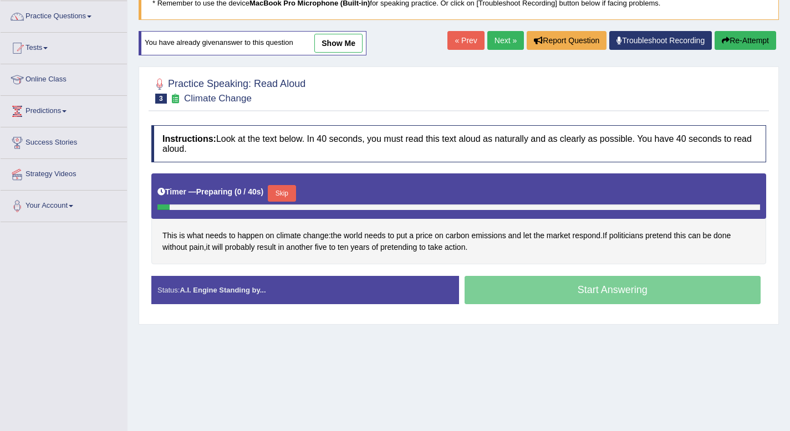
scroll to position [120, 0]
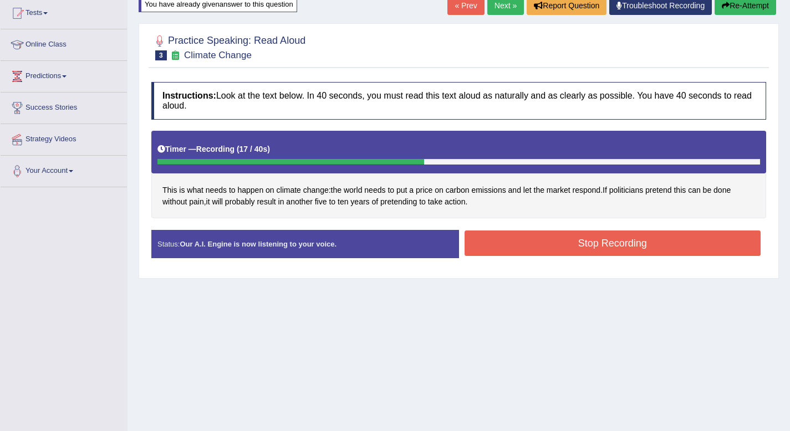
click at [511, 248] on button "Stop Recording" at bounding box center [612, 243] width 296 height 25
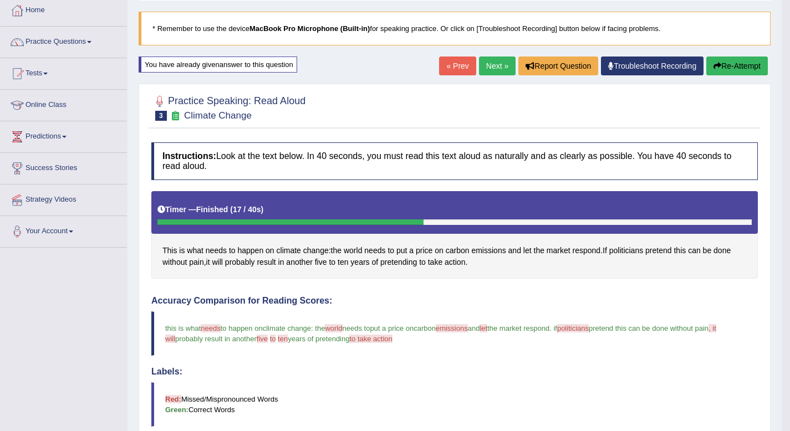
scroll to position [40, 0]
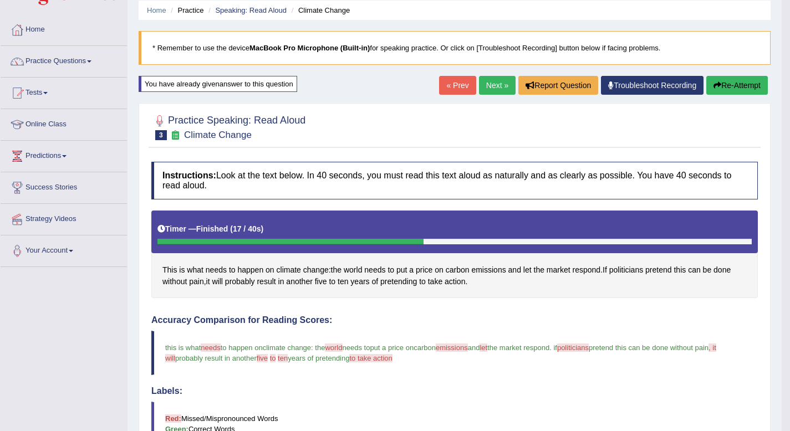
click at [484, 80] on link "Next »" at bounding box center [497, 85] width 37 height 19
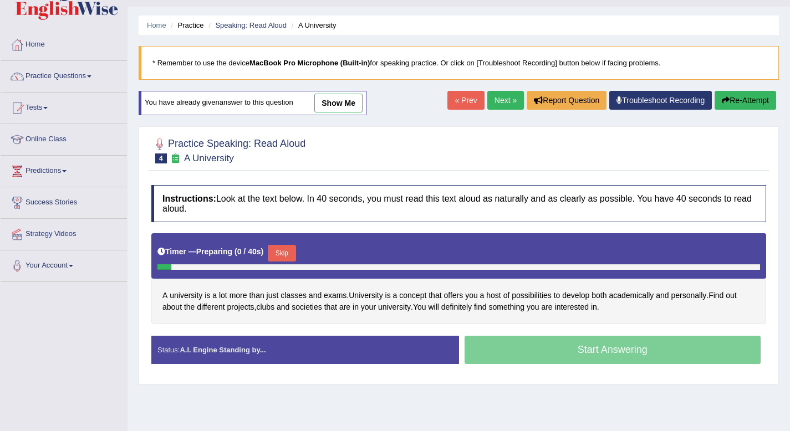
scroll to position [36, 0]
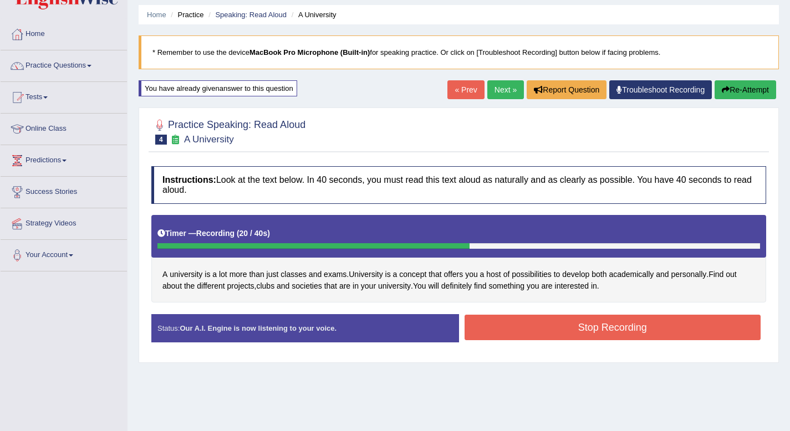
click at [548, 325] on button "Stop Recording" at bounding box center [612, 327] width 296 height 25
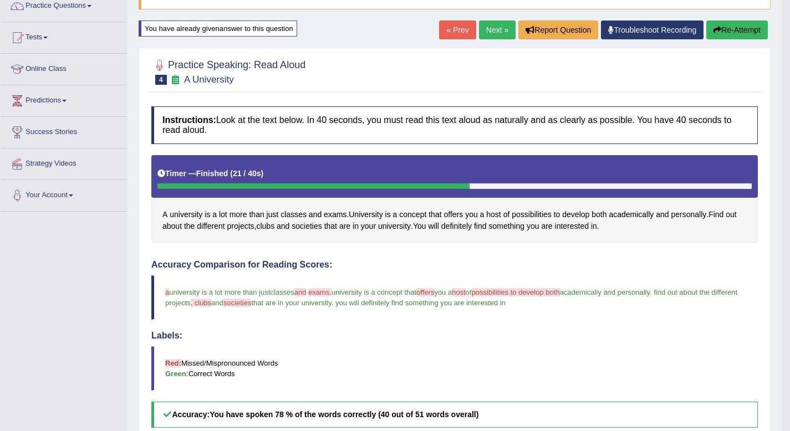
scroll to position [95, 0]
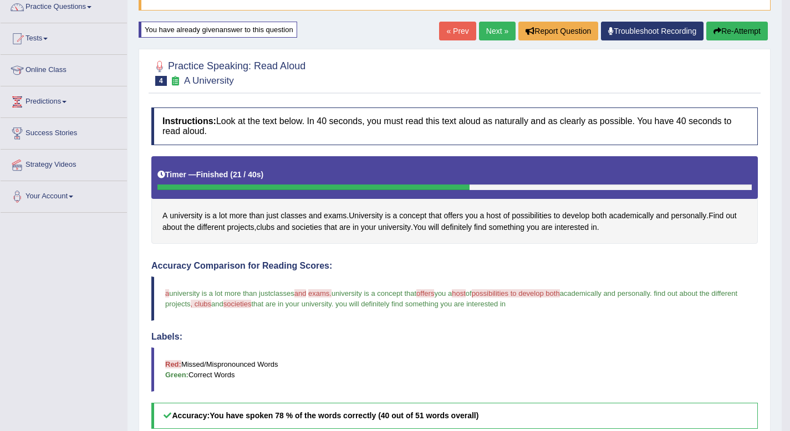
click at [714, 26] on button "Re-Attempt" at bounding box center [737, 31] width 62 height 19
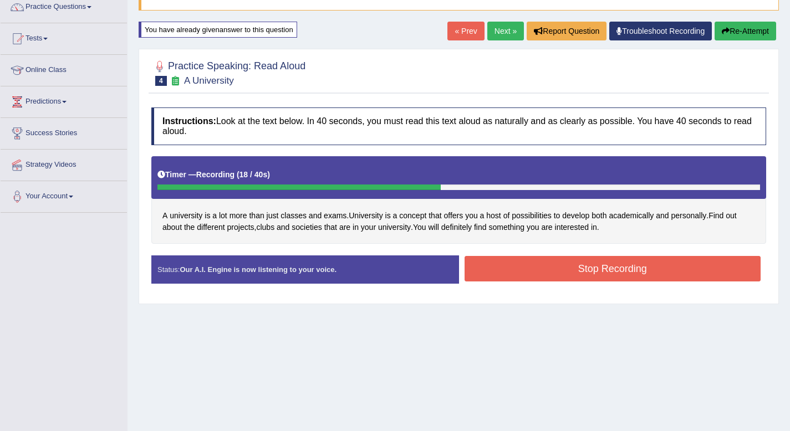
click at [567, 277] on button "Stop Recording" at bounding box center [612, 268] width 296 height 25
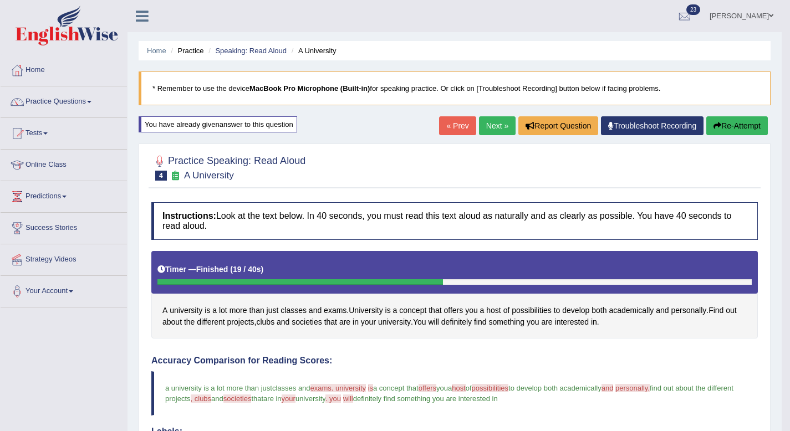
click at [728, 128] on button "Re-Attempt" at bounding box center [737, 125] width 62 height 19
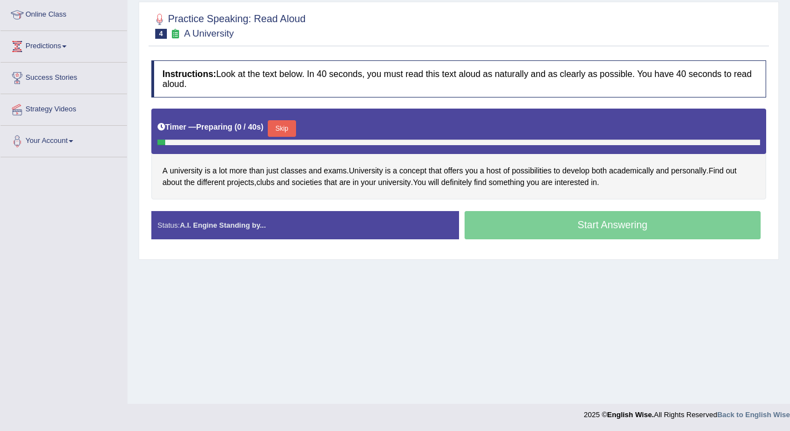
scroll to position [151, 0]
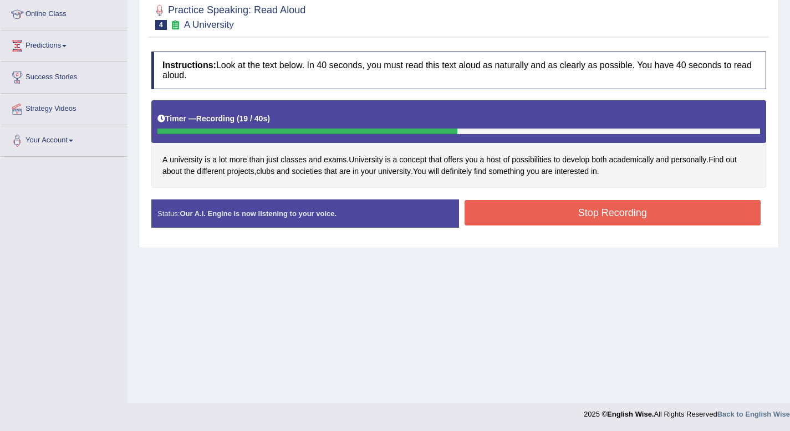
click at [627, 216] on button "Stop Recording" at bounding box center [612, 212] width 296 height 25
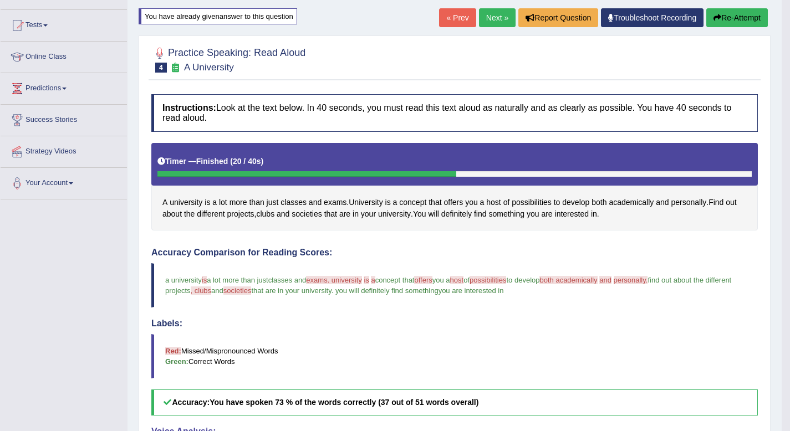
scroll to position [0, 0]
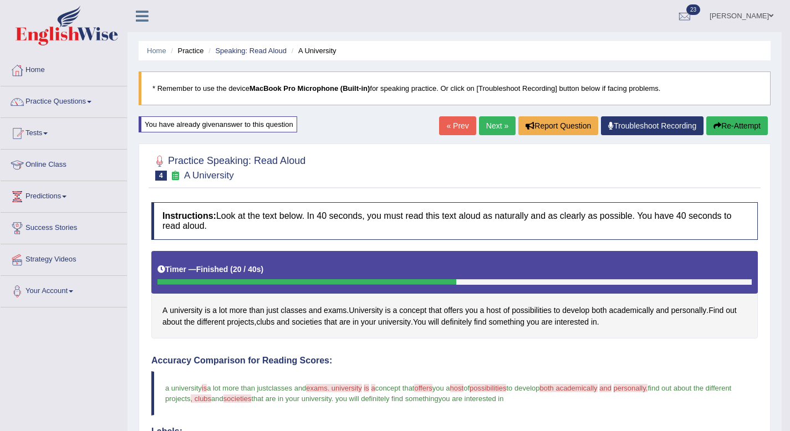
click at [733, 131] on button "Re-Attempt" at bounding box center [737, 125] width 62 height 19
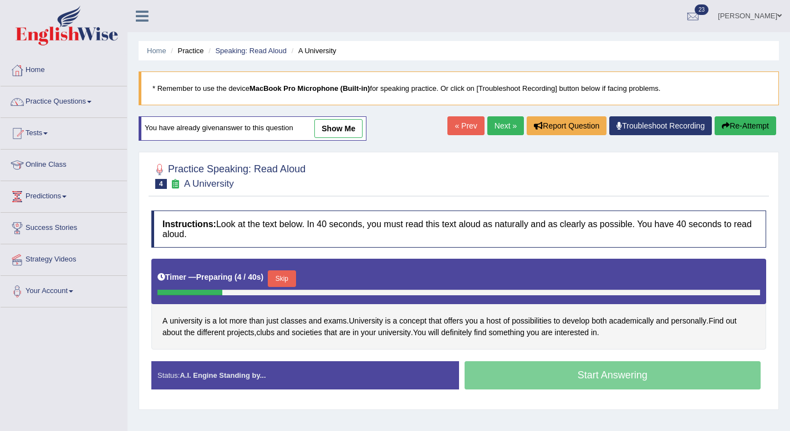
click at [500, 127] on link "Next »" at bounding box center [505, 125] width 37 height 19
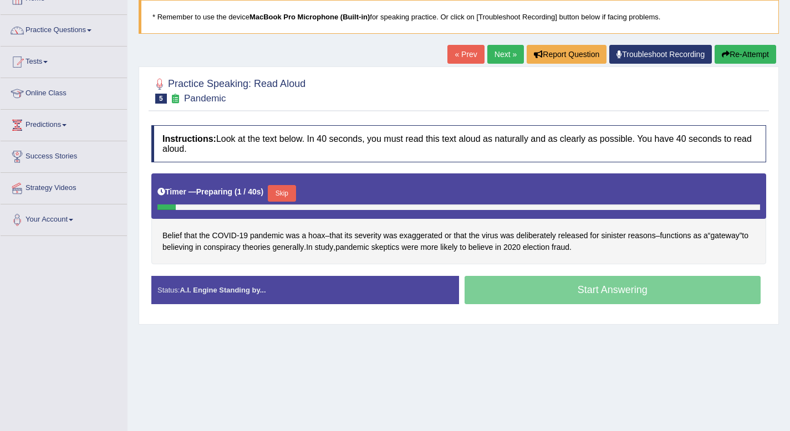
scroll to position [71, 0]
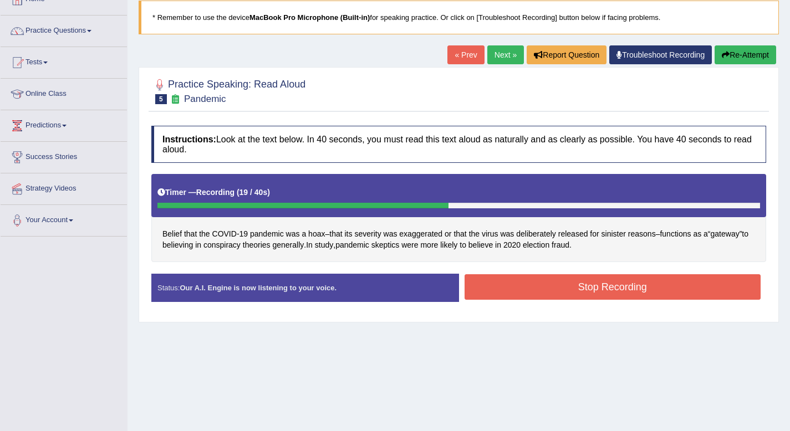
click at [538, 288] on button "Stop Recording" at bounding box center [612, 286] width 296 height 25
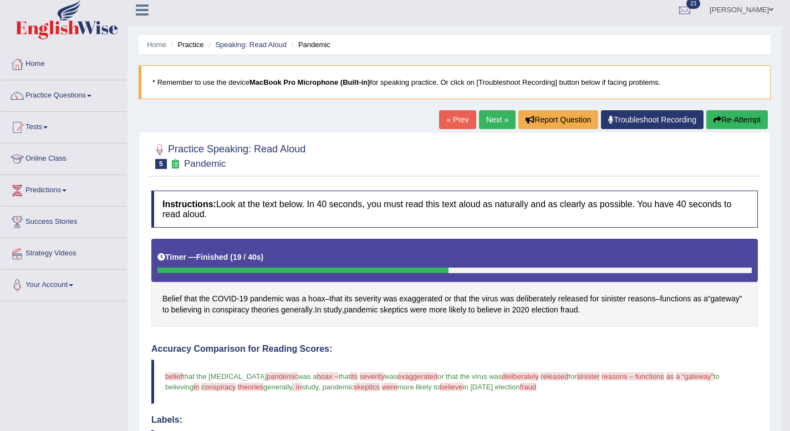
scroll to position [0, 0]
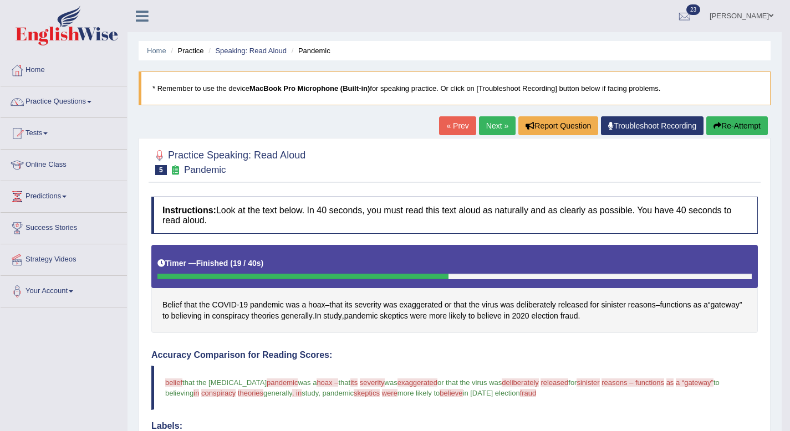
click at [484, 128] on link "Next »" at bounding box center [497, 125] width 37 height 19
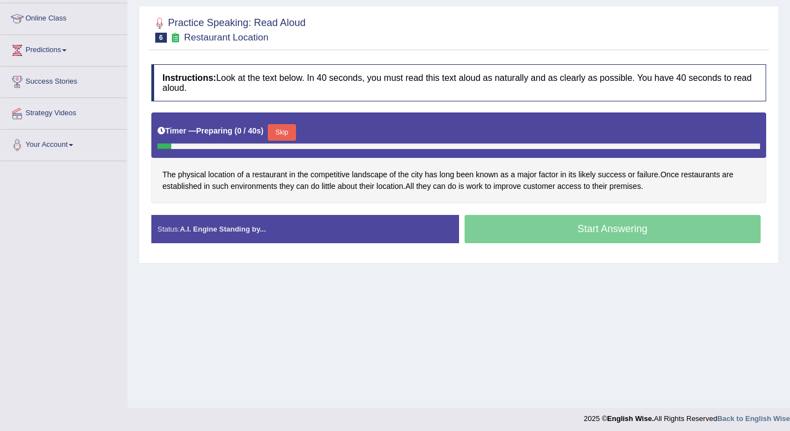
scroll to position [151, 0]
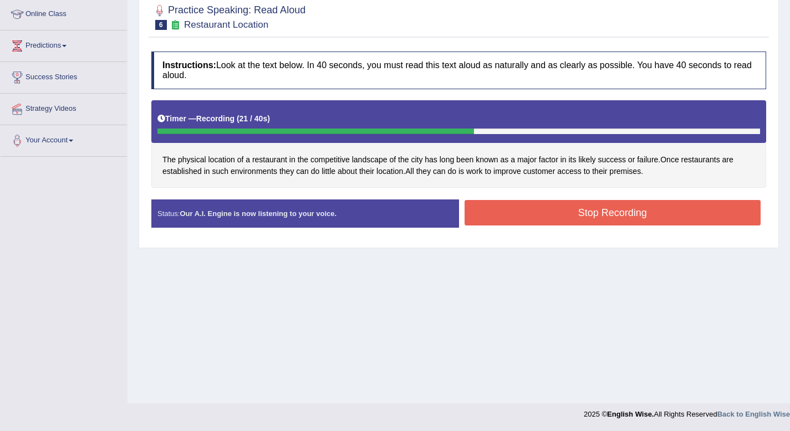
click at [536, 222] on button "Stop Recording" at bounding box center [612, 212] width 296 height 25
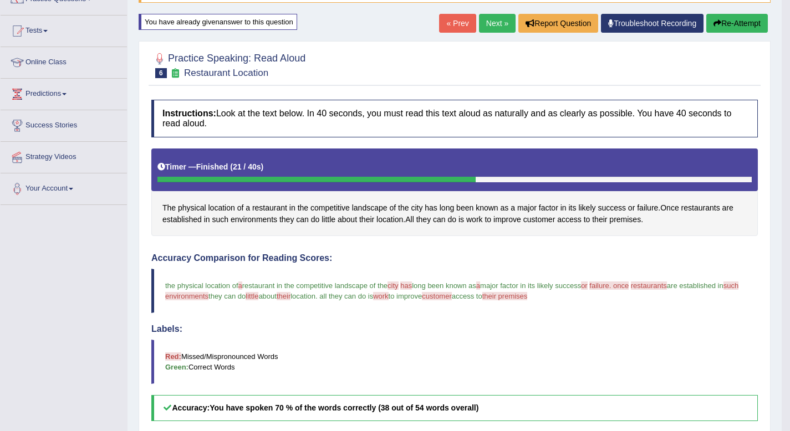
scroll to position [99, 0]
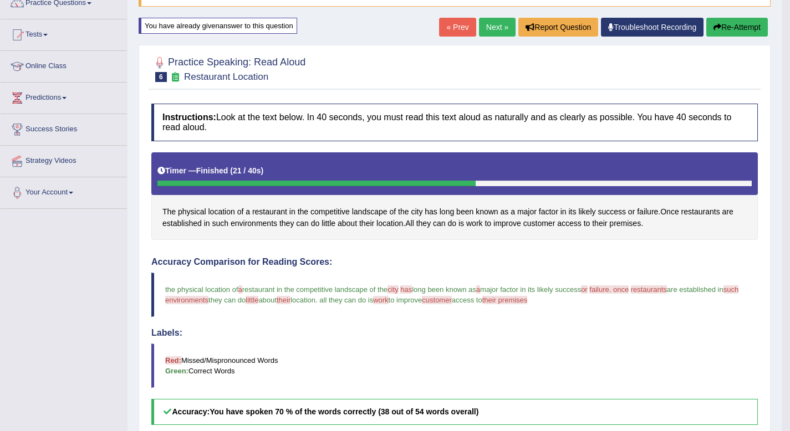
click at [728, 24] on button "Re-Attempt" at bounding box center [737, 27] width 62 height 19
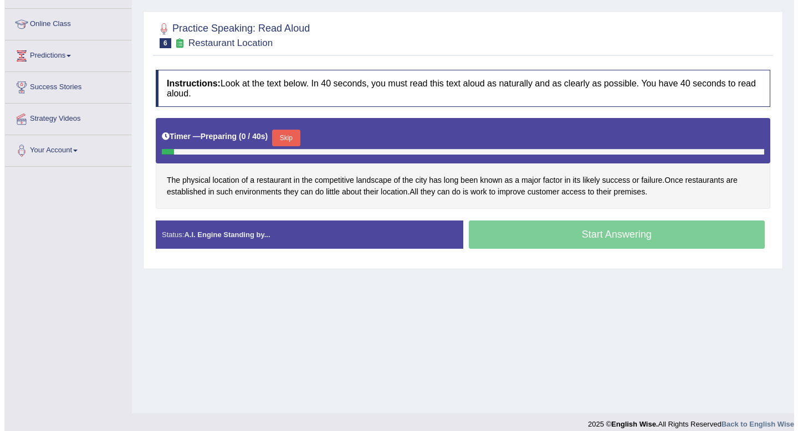
scroll to position [151, 0]
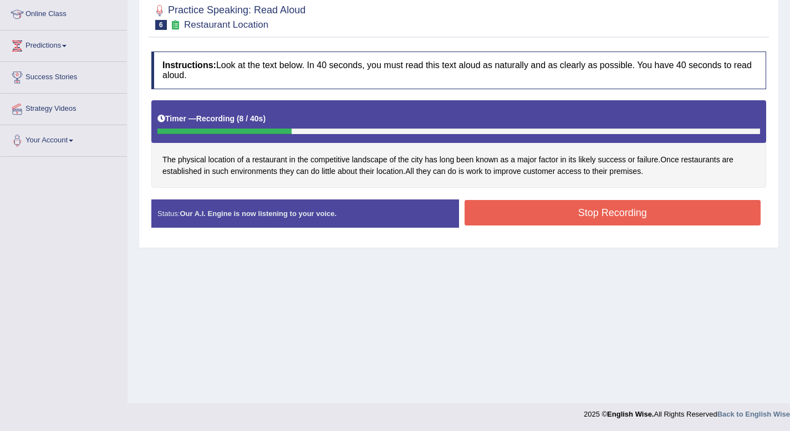
click at [677, 197] on div "Instructions: Look at the text below. In 40 seconds, you must read this text al…" at bounding box center [459, 144] width 620 height 196
click at [667, 223] on button "Stop Recording" at bounding box center [612, 212] width 296 height 25
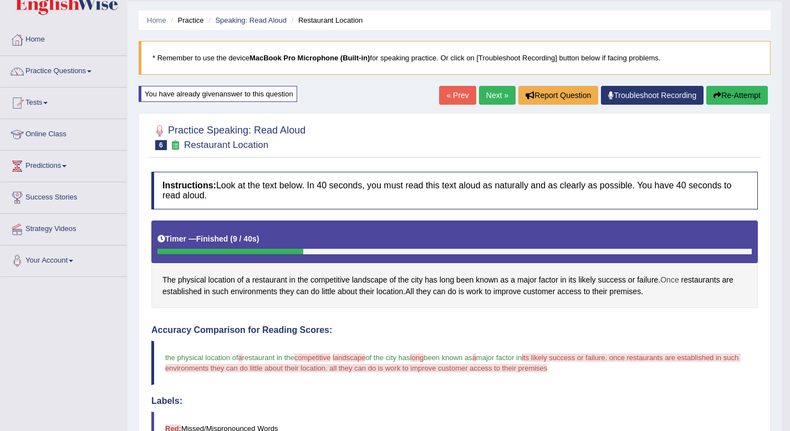
scroll to position [0, 0]
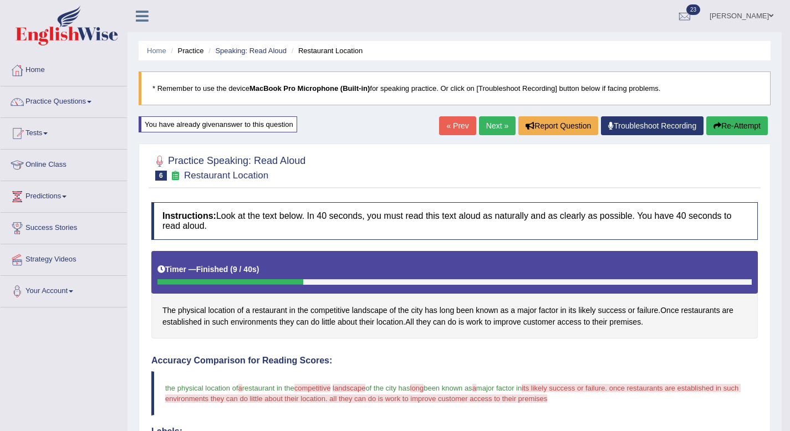
click at [494, 127] on link "Next »" at bounding box center [497, 125] width 37 height 19
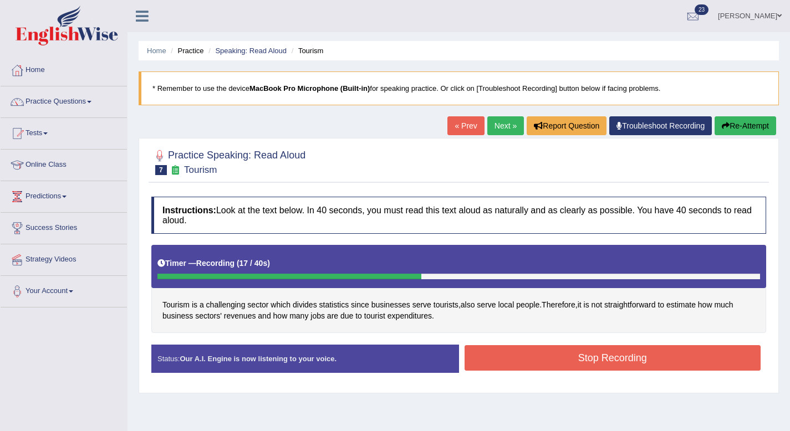
click at [510, 352] on button "Stop Recording" at bounding box center [612, 357] width 296 height 25
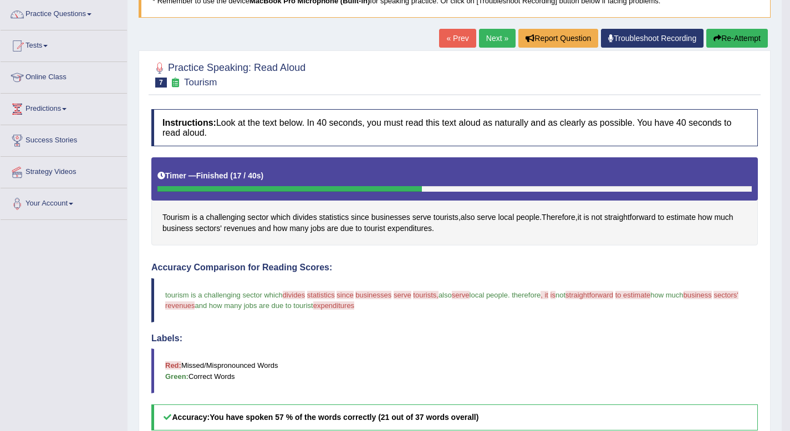
scroll to position [45, 0]
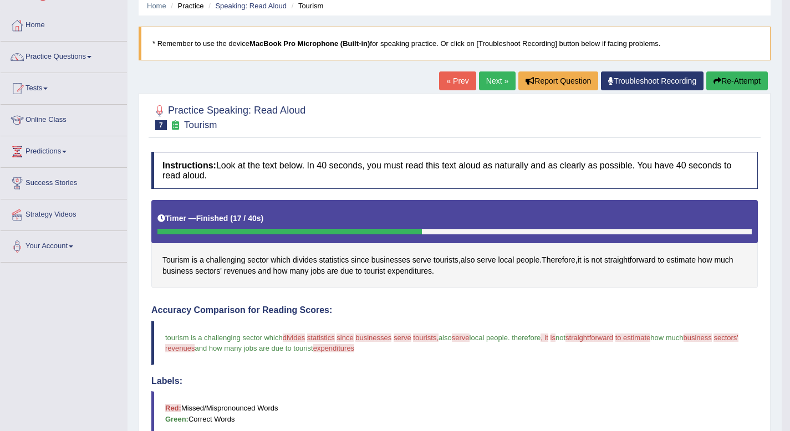
click at [741, 75] on button "Re-Attempt" at bounding box center [737, 80] width 62 height 19
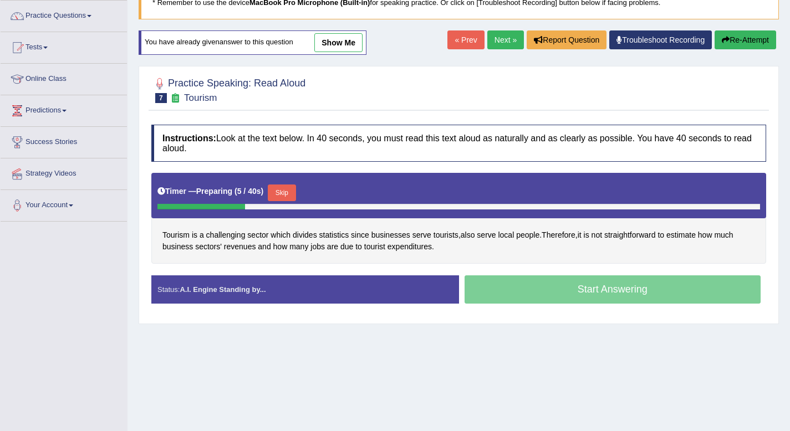
scroll to position [90, 0]
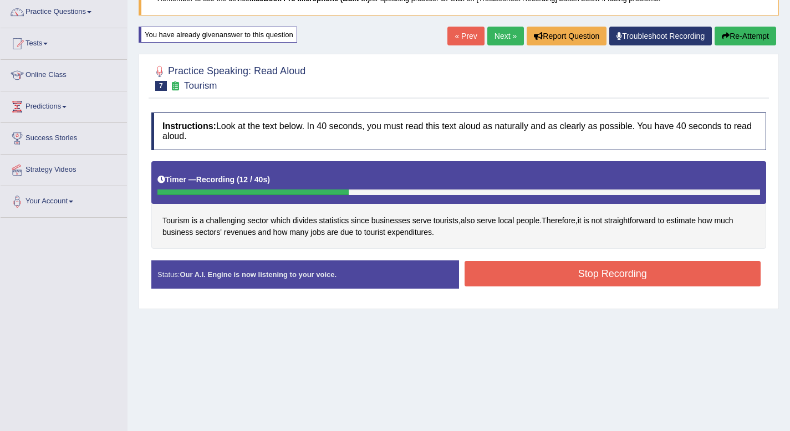
click at [636, 274] on button "Stop Recording" at bounding box center [612, 273] width 296 height 25
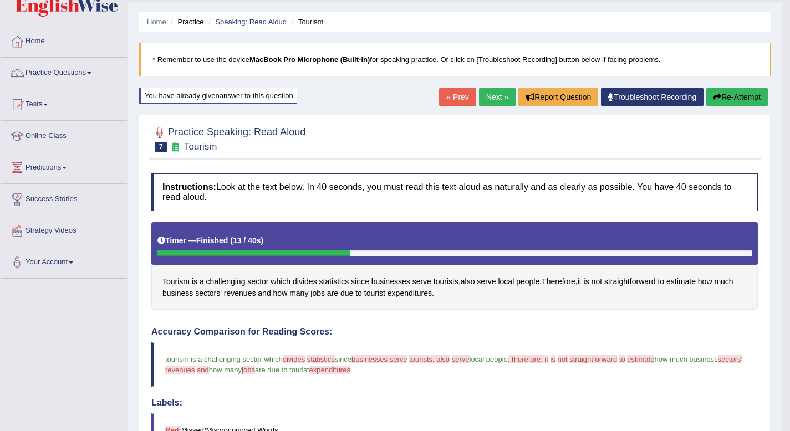
scroll to position [0, 0]
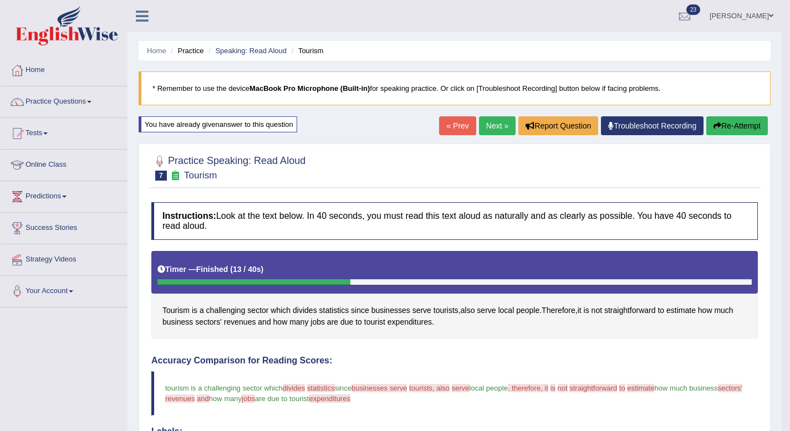
click at [485, 119] on link "Next »" at bounding box center [497, 125] width 37 height 19
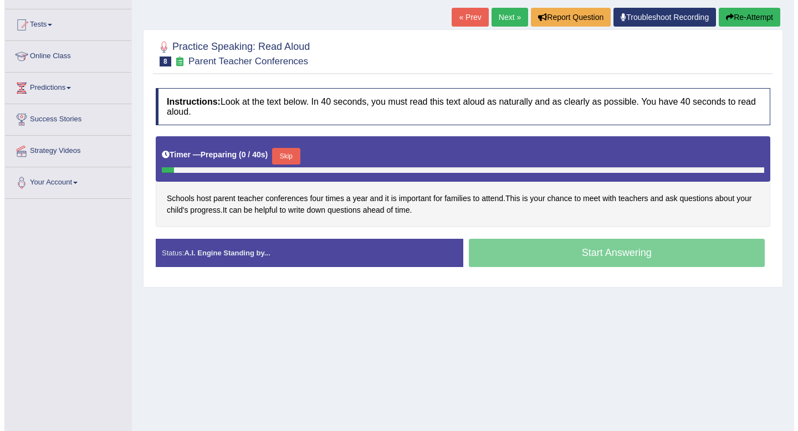
scroll to position [151, 0]
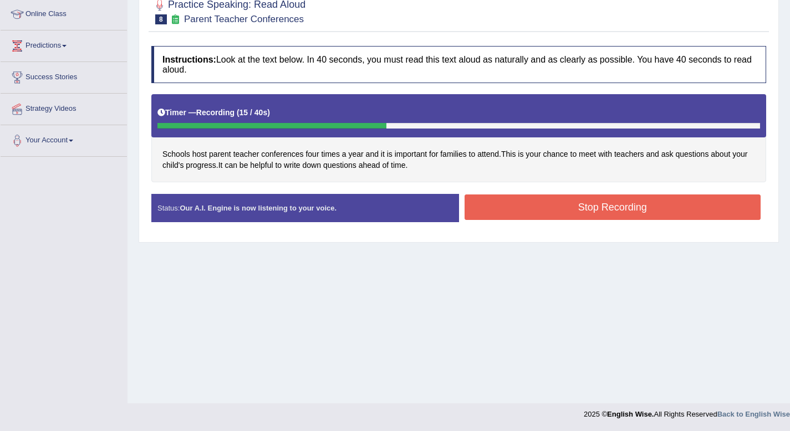
click at [485, 211] on button "Stop Recording" at bounding box center [612, 207] width 296 height 25
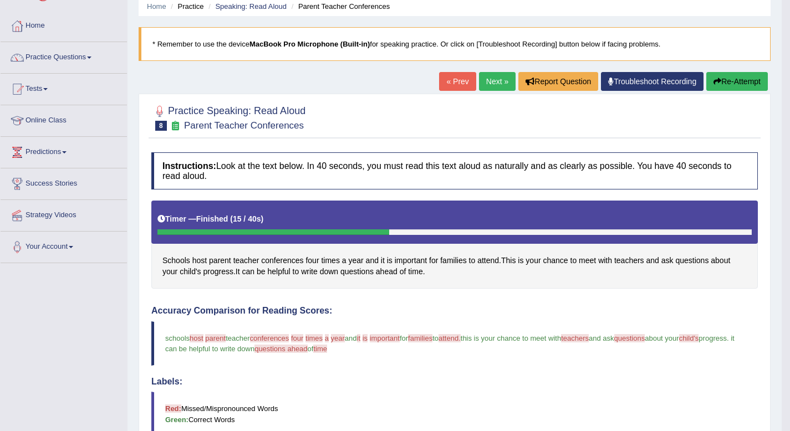
scroll to position [0, 0]
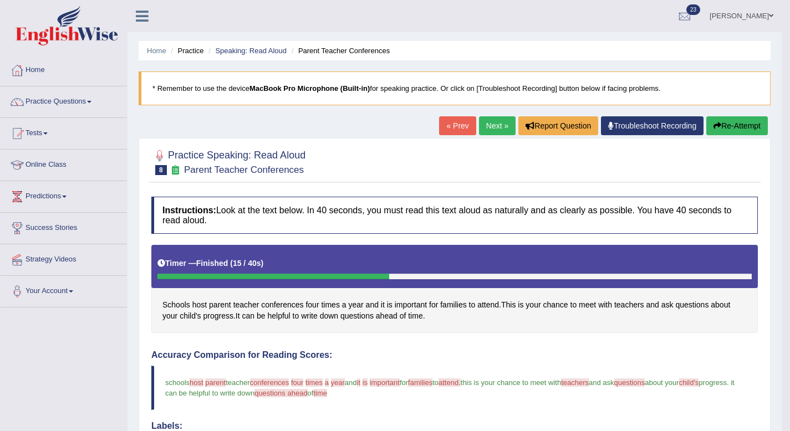
click at [487, 128] on link "Next »" at bounding box center [497, 125] width 37 height 19
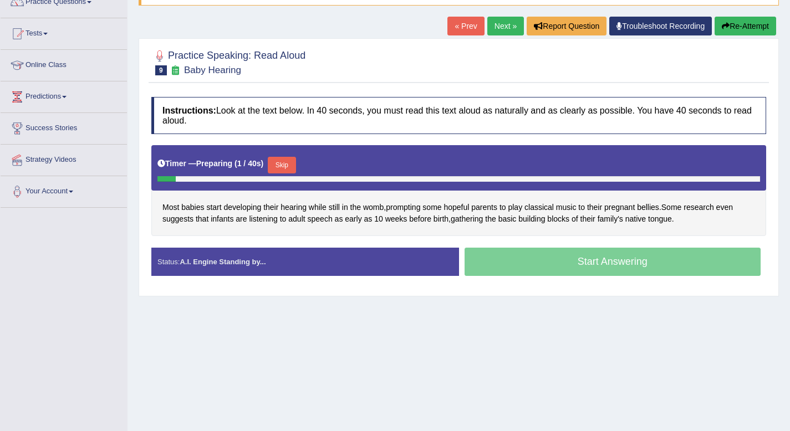
scroll to position [103, 0]
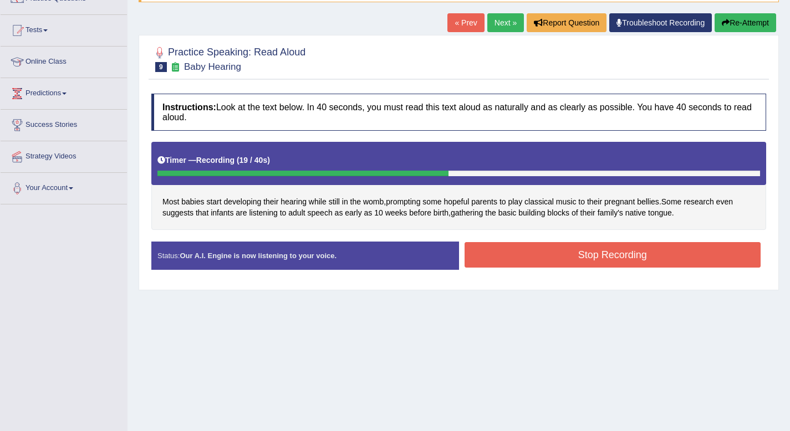
click at [535, 248] on button "Stop Recording" at bounding box center [612, 254] width 296 height 25
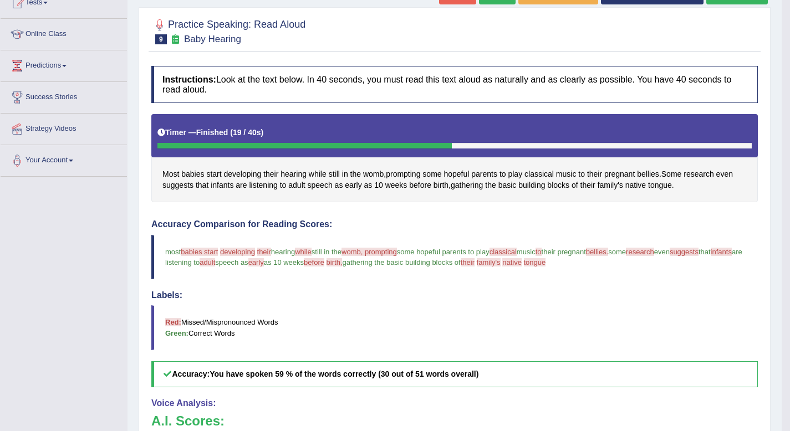
scroll to position [0, 0]
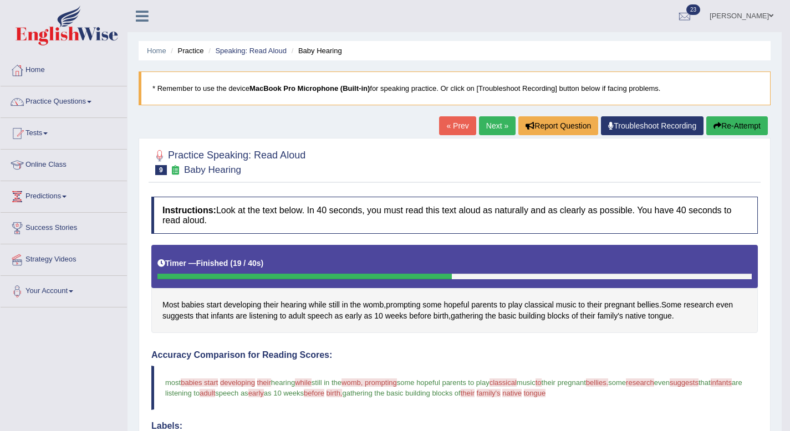
click at [499, 122] on link "Next »" at bounding box center [497, 125] width 37 height 19
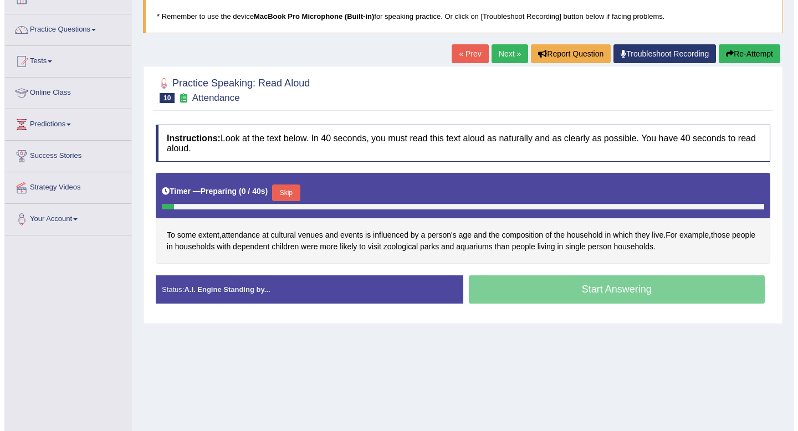
scroll to position [75, 0]
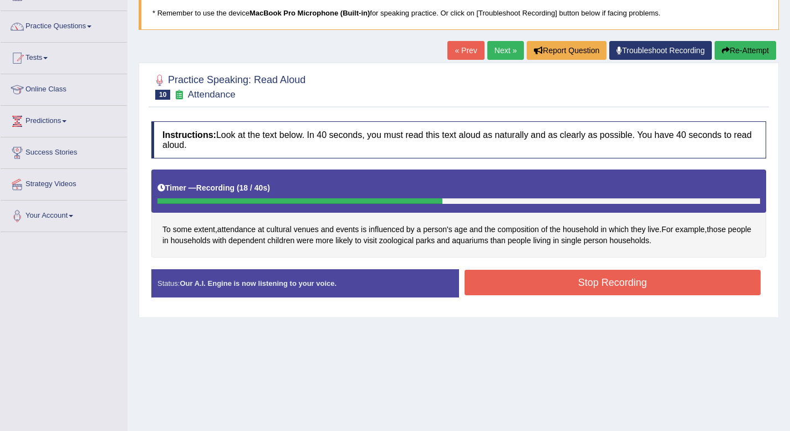
click at [484, 273] on button "Stop Recording" at bounding box center [612, 282] width 296 height 25
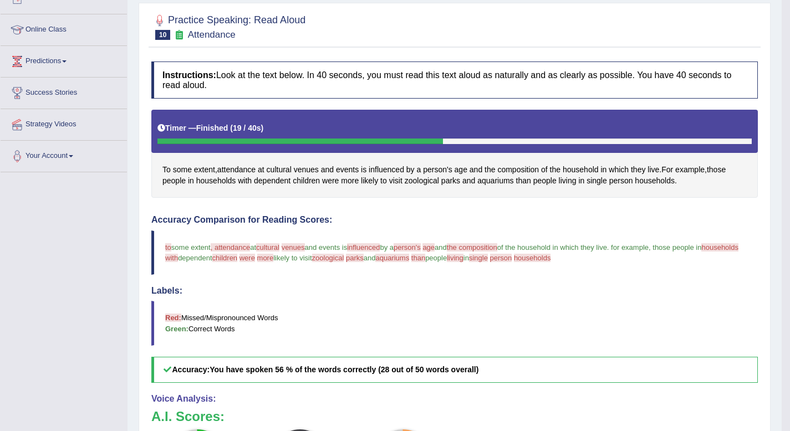
scroll to position [0, 0]
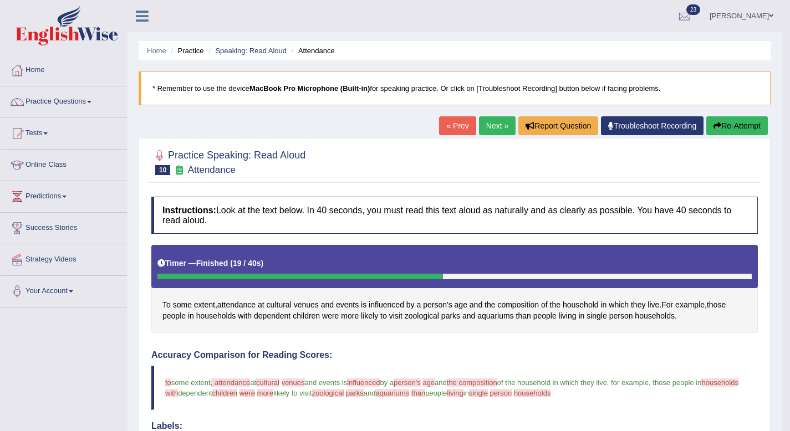
click at [494, 115] on div "Home Practice Speaking: Read Aloud Attendance * Remember to use the device MacB…" at bounding box center [454, 369] width 654 height 739
click at [494, 126] on link "Next »" at bounding box center [497, 125] width 37 height 19
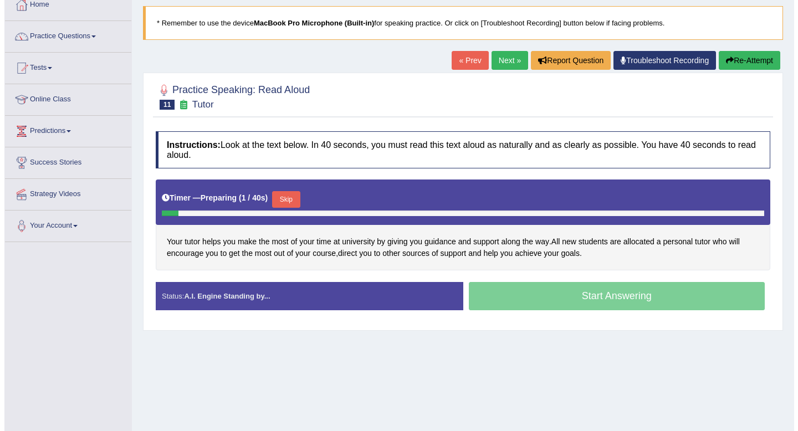
scroll to position [125, 0]
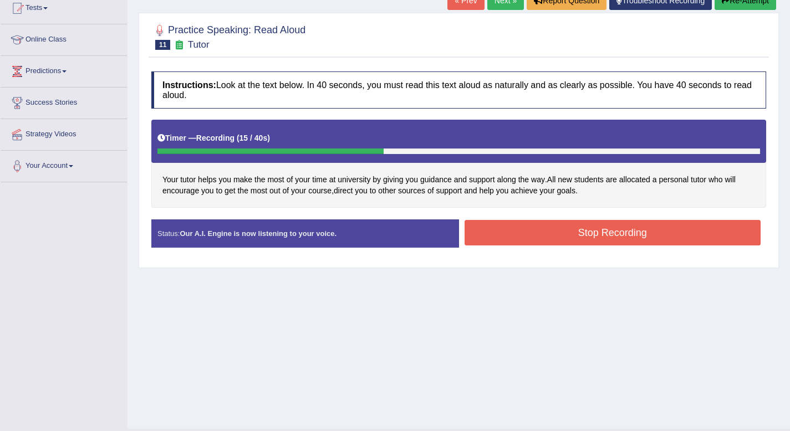
click at [530, 237] on button "Stop Recording" at bounding box center [612, 232] width 296 height 25
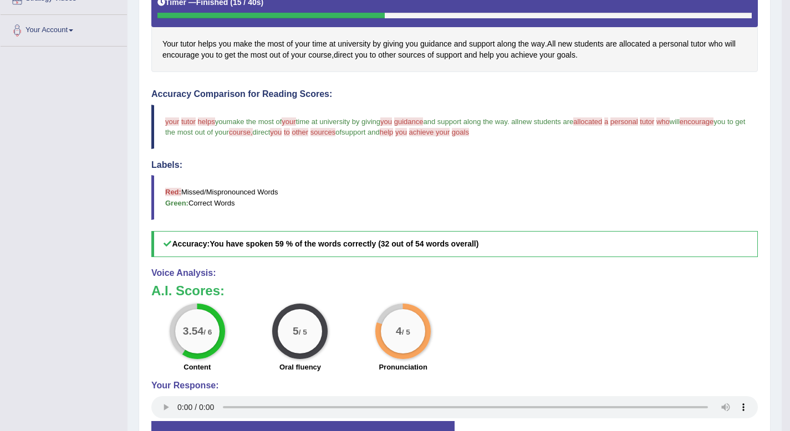
scroll to position [336, 0]
